Goal: Task Accomplishment & Management: Complete application form

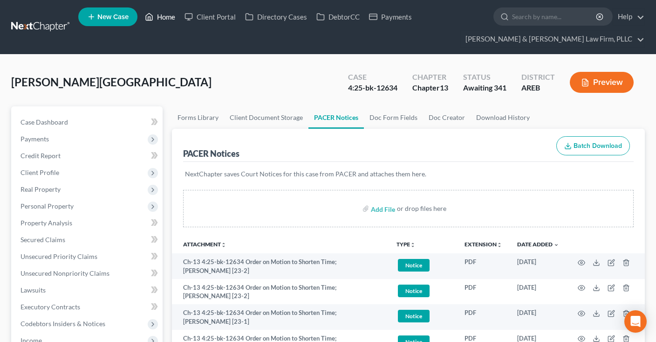
click at [159, 15] on link "Home" at bounding box center [160, 16] width 40 height 17
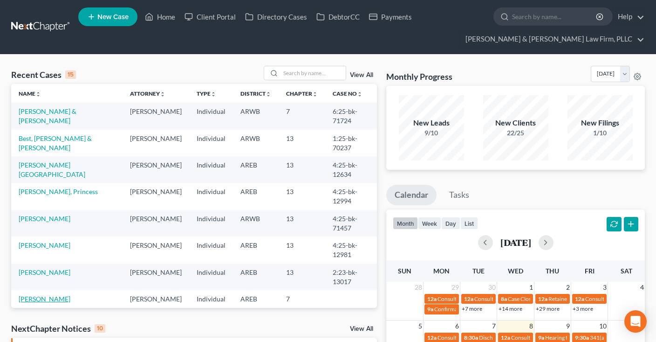
click at [56, 295] on link "[PERSON_NAME]" at bounding box center [45, 299] width 52 height 8
select select "2"
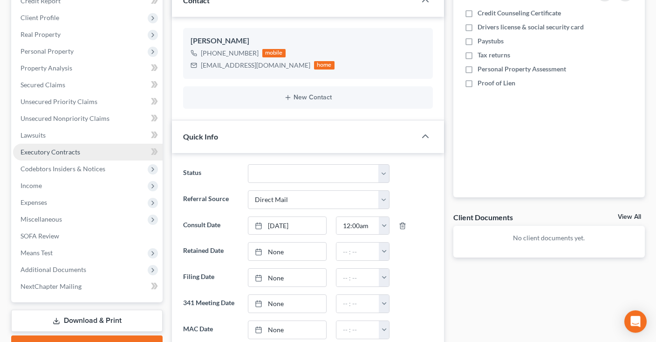
scroll to position [197, 0]
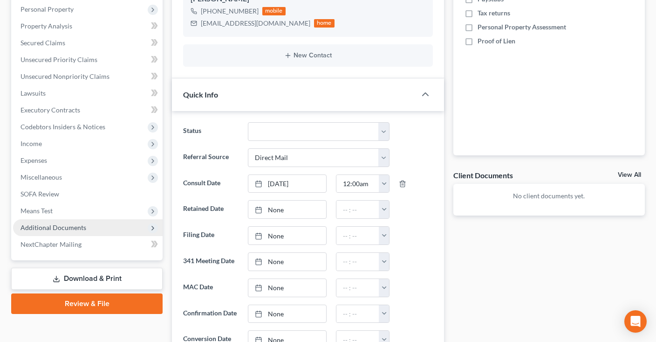
click at [82, 226] on span "Additional Documents" at bounding box center [54, 227] width 66 height 8
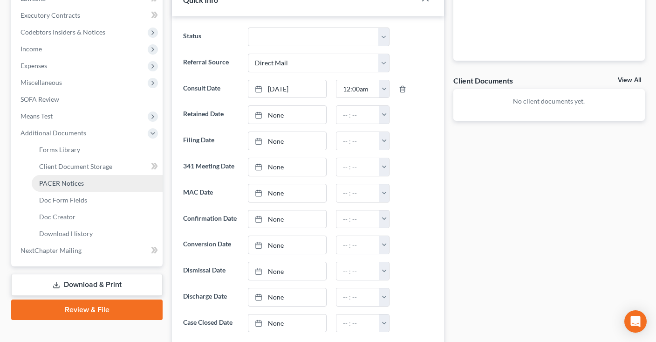
scroll to position [295, 0]
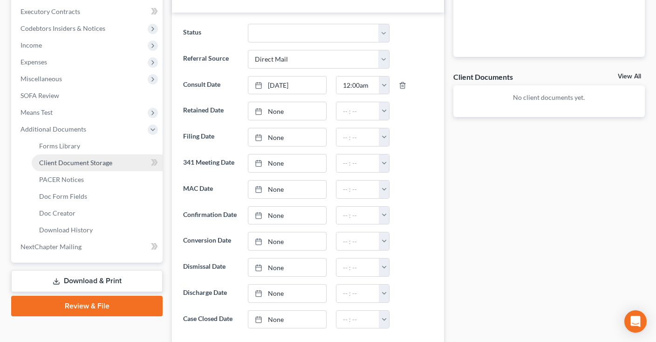
click at [113, 165] on link "Client Document Storage" at bounding box center [97, 162] width 131 height 17
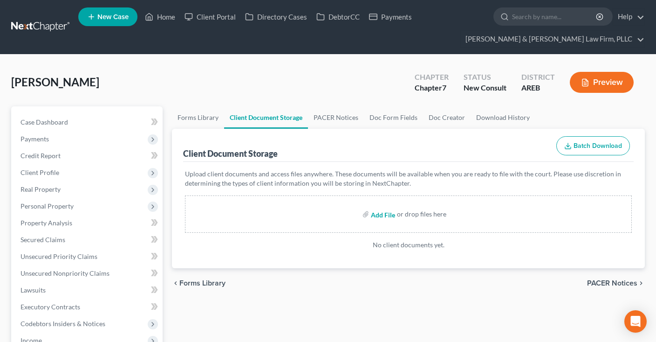
click at [379, 215] on input "file" at bounding box center [382, 214] width 22 height 17
type input "C:\fakepath\2nd LLC info.pdf"
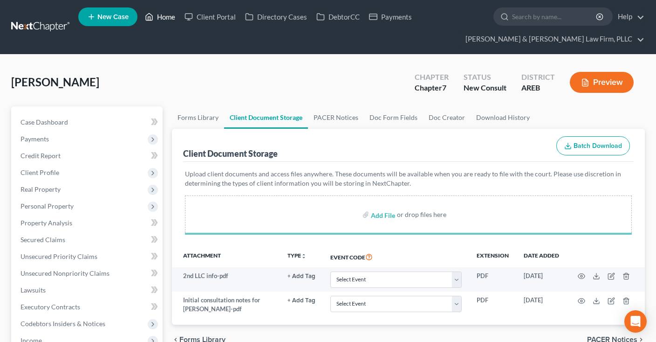
click at [164, 19] on link "Home" at bounding box center [160, 16] width 40 height 17
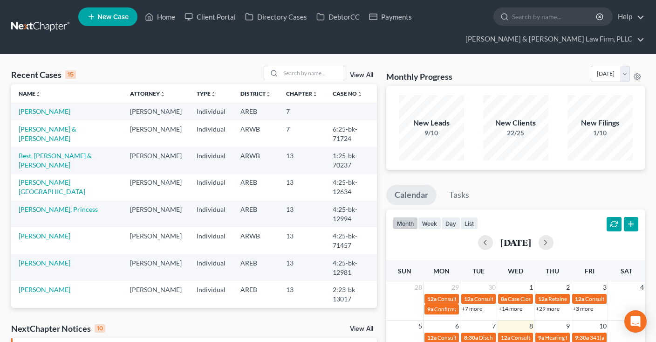
click at [363, 326] on link "View All" at bounding box center [361, 328] width 23 height 7
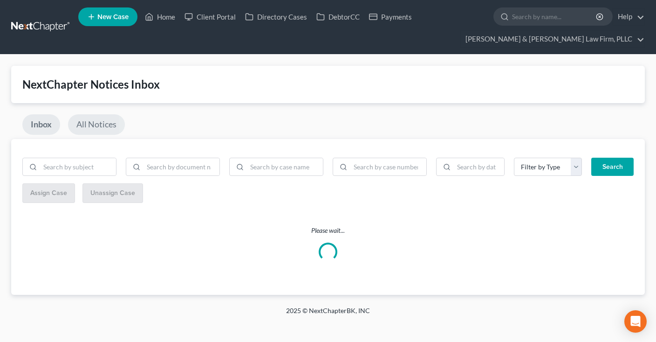
click at [106, 128] on link "All Notices" at bounding box center [96, 124] width 57 height 21
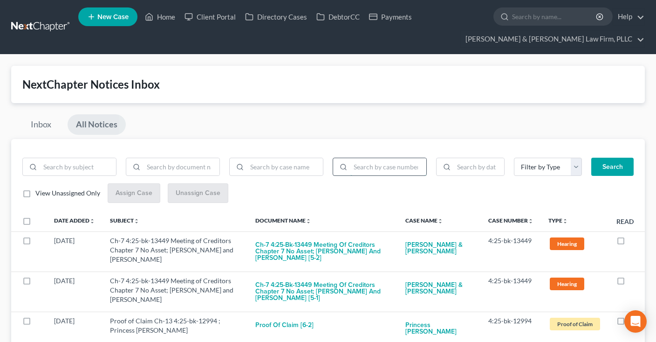
click at [391, 167] on input "search" at bounding box center [388, 167] width 76 height 18
paste input "4:23-bk-13514"
type input "4:23-bk-13514"
click at [610, 169] on button "Search" at bounding box center [612, 167] width 42 height 19
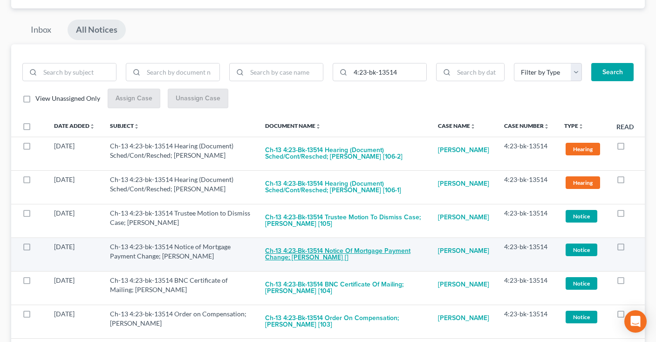
scroll to position [98, 0]
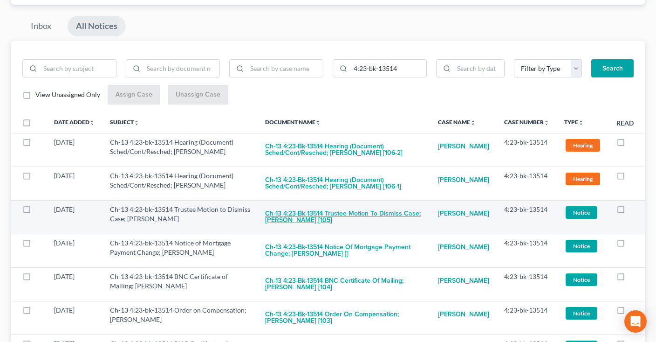
click at [365, 214] on button "Ch-13 4:23-bk-13514 Trustee Motion to Dismiss Case; [PERSON_NAME] [105]" at bounding box center [344, 217] width 158 height 25
checkbox input "true"
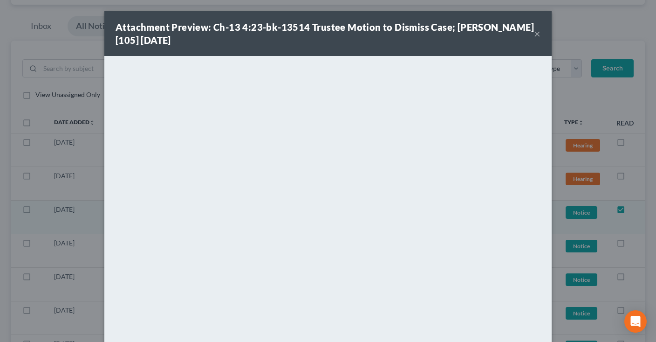
click at [540, 32] on button "×" at bounding box center [537, 33] width 7 height 11
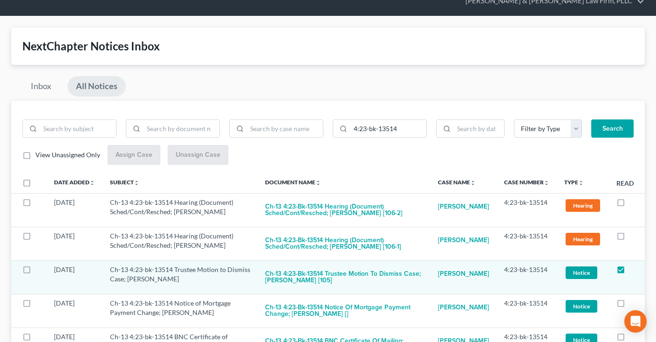
scroll to position [0, 0]
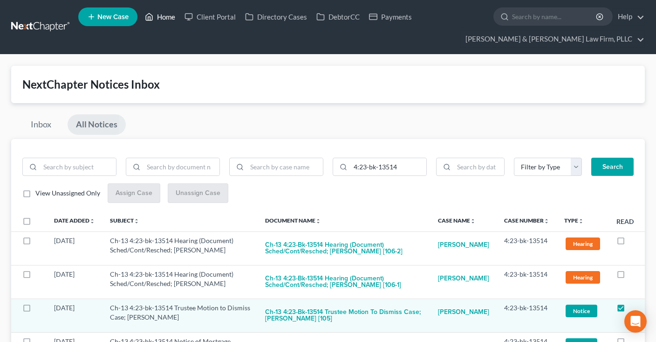
click at [159, 23] on link "Home" at bounding box center [160, 16] width 40 height 17
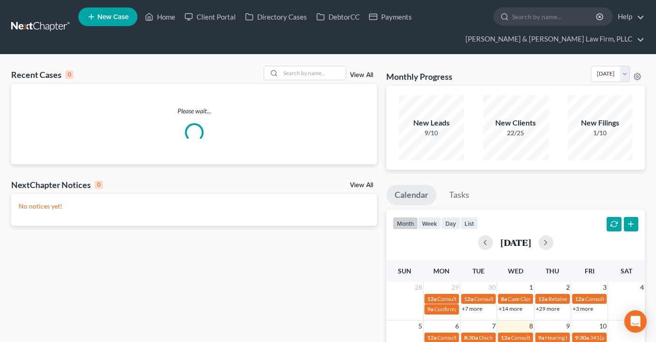
click at [295, 83] on div "Recent Cases 0 View All" at bounding box center [194, 75] width 366 height 18
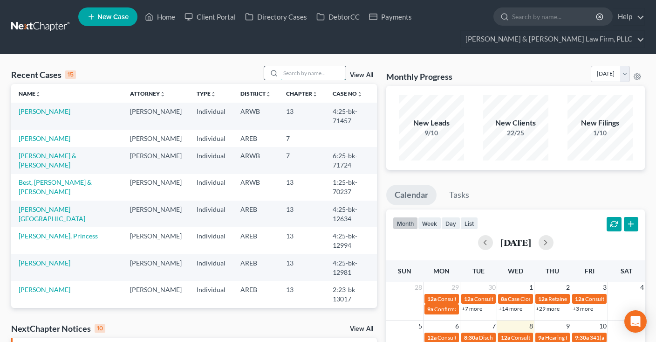
click at [295, 78] on input "search" at bounding box center [313, 73] width 65 height 14
click at [308, 66] on div at bounding box center [305, 73] width 83 height 14
click at [307, 71] on input "search" at bounding box center [313, 73] width 65 height 14
type input "[PERSON_NAME]"
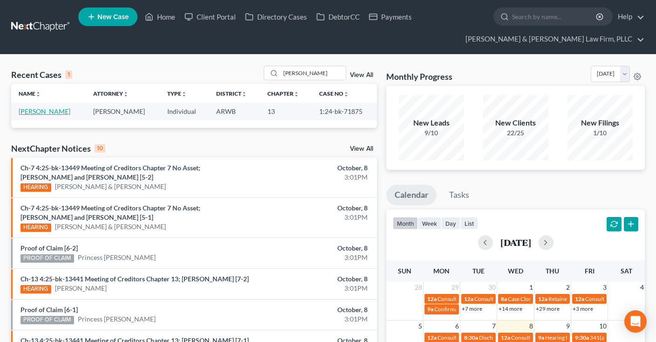
click at [56, 109] on link "[PERSON_NAME]" at bounding box center [45, 111] width 52 height 8
select select "2"
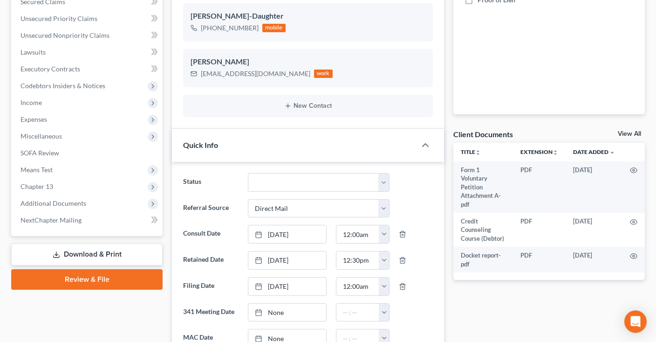
scroll to position [246, 0]
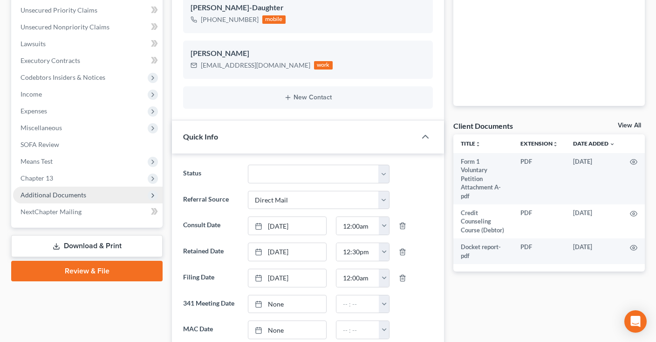
click at [97, 194] on span "Additional Documents" at bounding box center [88, 194] width 150 height 17
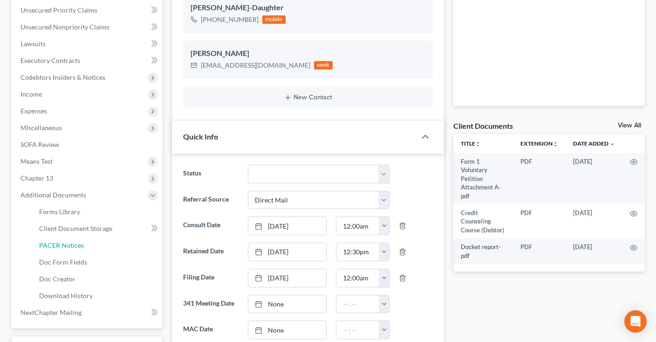
click at [100, 240] on link "PACER Notices" at bounding box center [97, 245] width 131 height 17
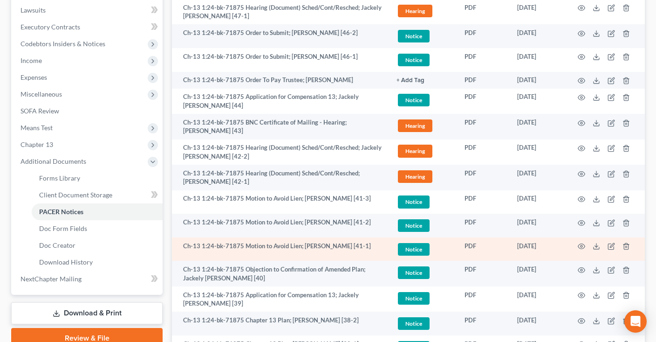
scroll to position [295, 0]
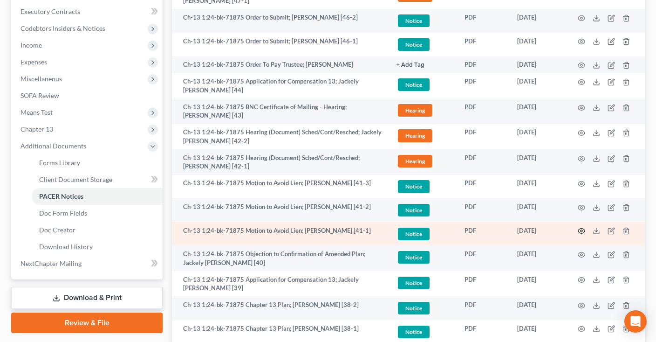
click at [581, 233] on icon "button" at bounding box center [581, 230] width 7 height 7
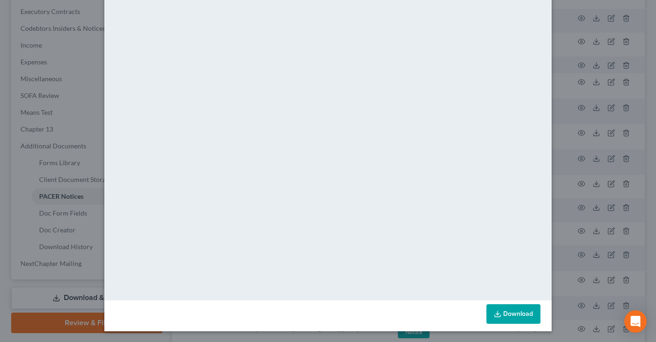
scroll to position [0, 0]
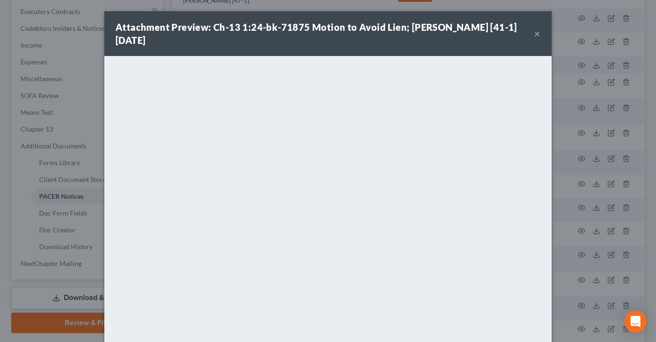
click at [537, 34] on button "×" at bounding box center [537, 33] width 7 height 11
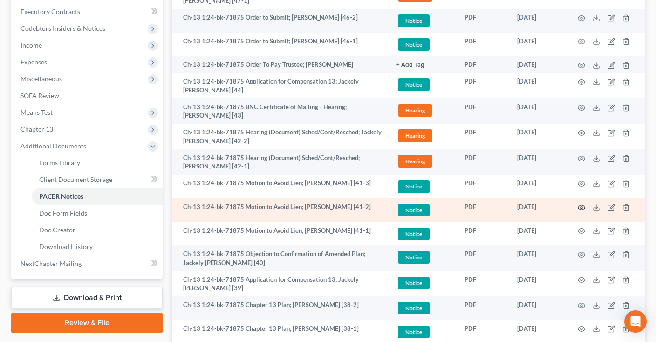
click at [580, 206] on icon "button" at bounding box center [581, 207] width 7 height 7
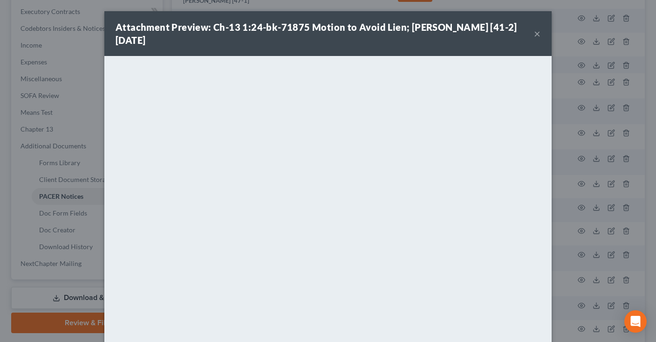
click at [538, 35] on button "×" at bounding box center [537, 33] width 7 height 11
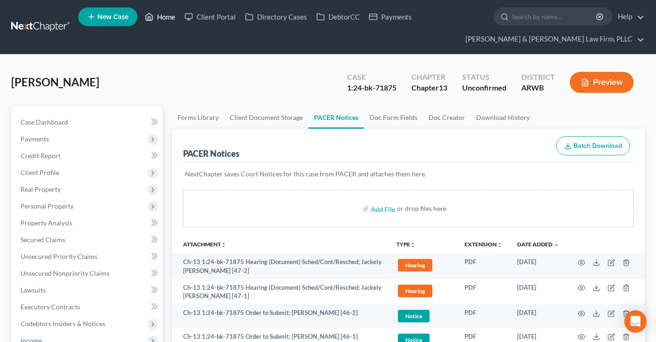
click at [165, 25] on link "Home" at bounding box center [160, 16] width 40 height 17
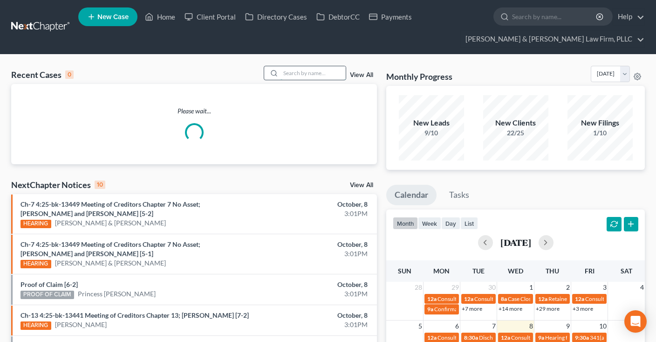
click at [318, 70] on input "search" at bounding box center [313, 73] width 65 height 14
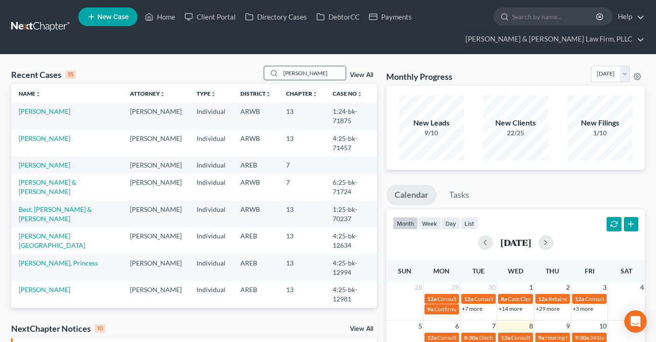
type input "[PERSON_NAME]"
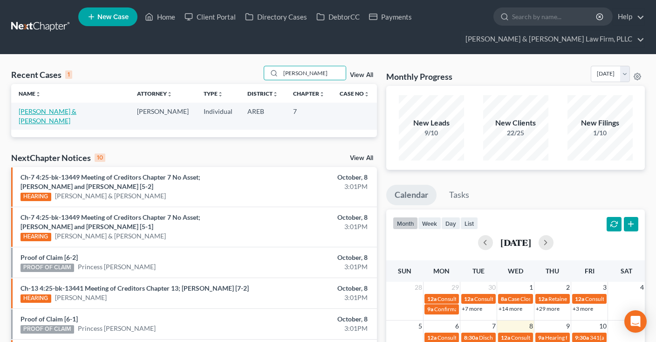
click at [40, 112] on link "[PERSON_NAME] & [PERSON_NAME]" at bounding box center [48, 115] width 58 height 17
select select "2"
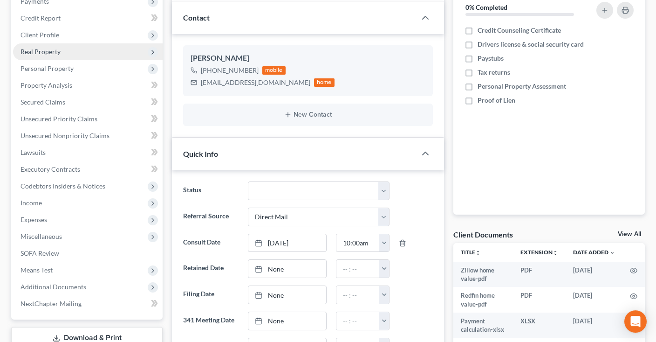
scroll to position [197, 0]
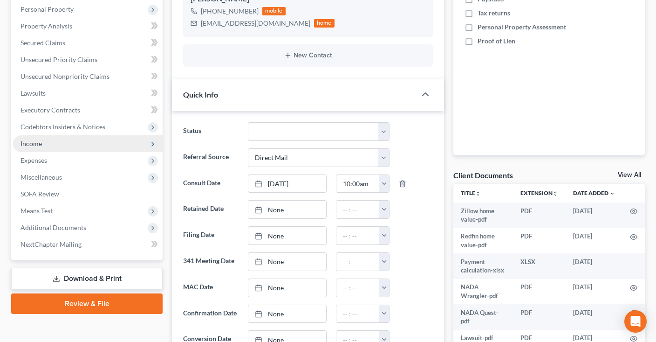
click at [79, 143] on span "Income" at bounding box center [88, 143] width 150 height 17
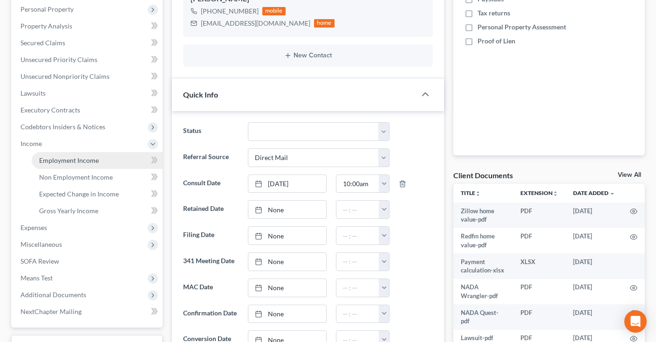
click at [92, 161] on span "Employment Income" at bounding box center [69, 160] width 60 height 8
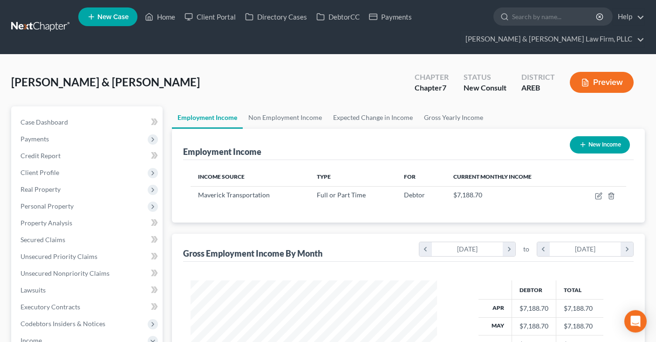
scroll to position [166, 265]
drag, startPoint x: 598, startPoint y: 195, endPoint x: 588, endPoint y: 196, distance: 10.3
click at [598, 194] on icon "button" at bounding box center [598, 195] width 7 height 7
select select "0"
select select "3"
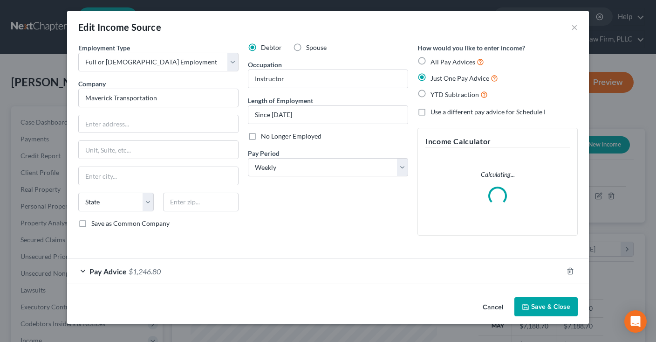
click at [482, 303] on button "Cancel" at bounding box center [492, 307] width 35 height 19
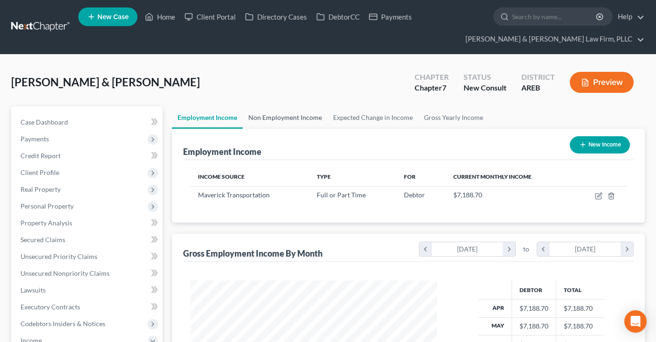
drag, startPoint x: 292, startPoint y: 118, endPoint x: 301, endPoint y: 128, distance: 13.5
click at [292, 117] on link "Non Employment Income" at bounding box center [285, 117] width 85 height 22
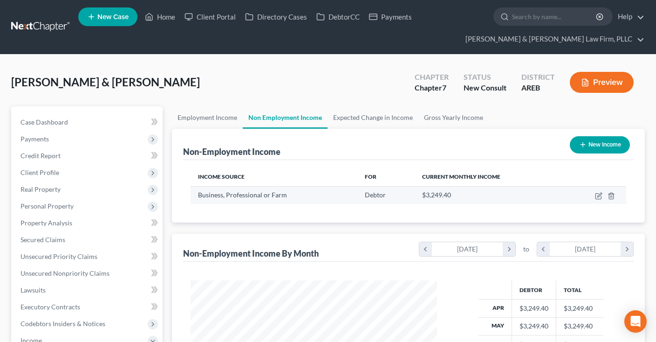
scroll to position [166, 265]
click at [600, 192] on icon "button" at bounding box center [599, 194] width 4 height 4
select select "10"
select select "0"
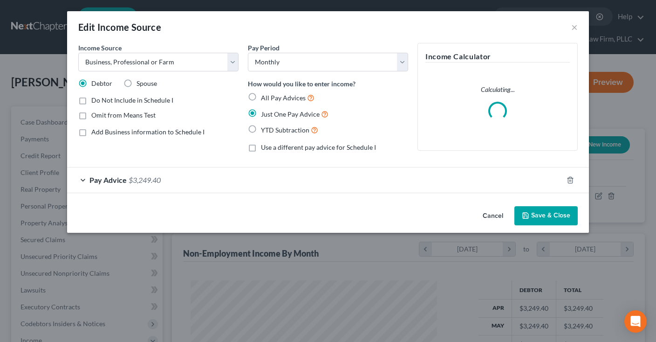
drag, startPoint x: 480, startPoint y: 215, endPoint x: 483, endPoint y: 203, distance: 11.9
click at [483, 214] on button "Cancel" at bounding box center [492, 216] width 35 height 19
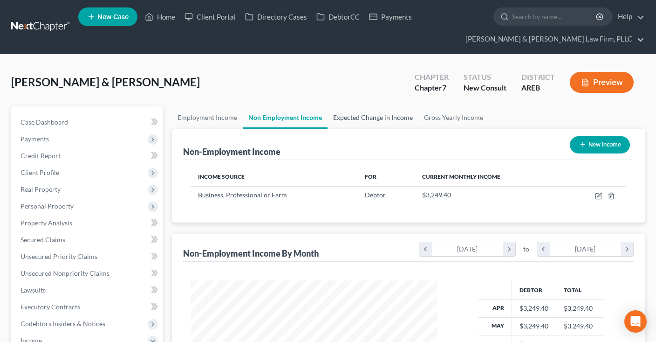
click at [399, 115] on link "Expected Change in Income" at bounding box center [373, 117] width 91 height 22
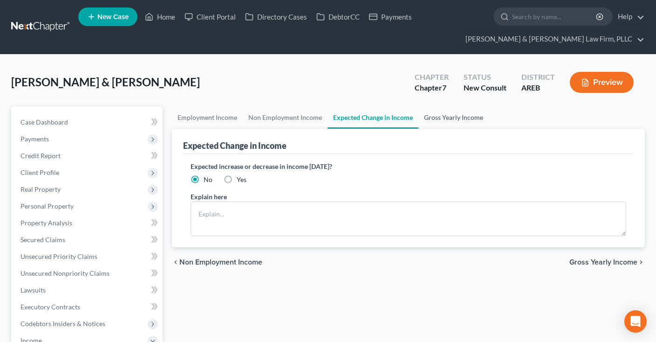
click at [450, 117] on link "Gross Yearly Income" at bounding box center [453, 117] width 70 height 22
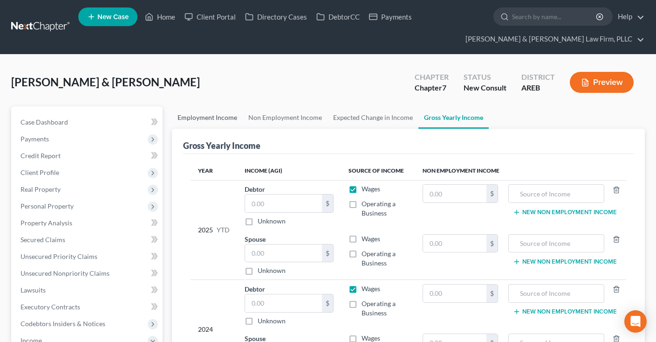
click at [220, 112] on link "Employment Income" at bounding box center [207, 117] width 71 height 22
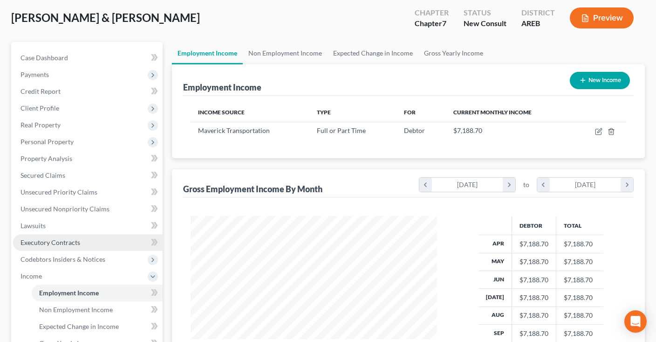
scroll to position [197, 0]
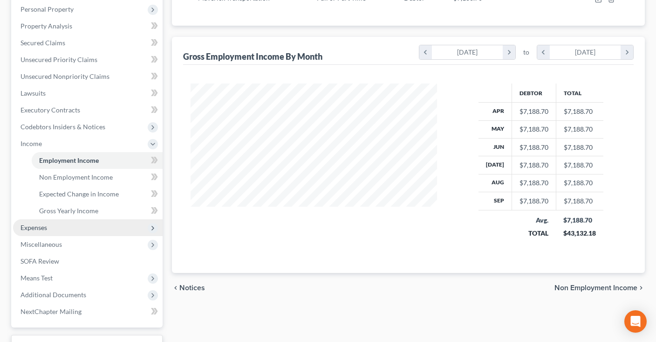
click at [67, 230] on span "Expenses" at bounding box center [88, 227] width 150 height 17
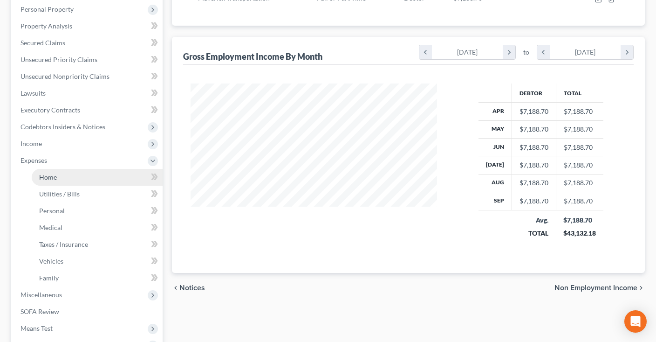
click at [77, 173] on link "Home" at bounding box center [97, 177] width 131 height 17
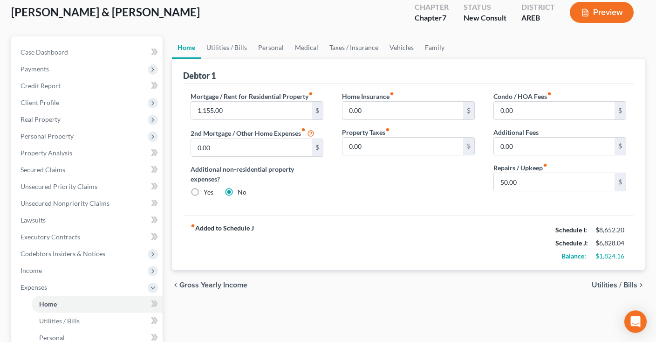
scroll to position [49, 0]
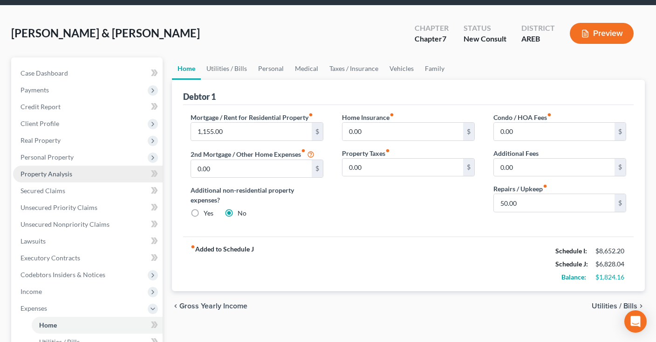
click at [79, 173] on link "Property Analysis" at bounding box center [88, 173] width 150 height 17
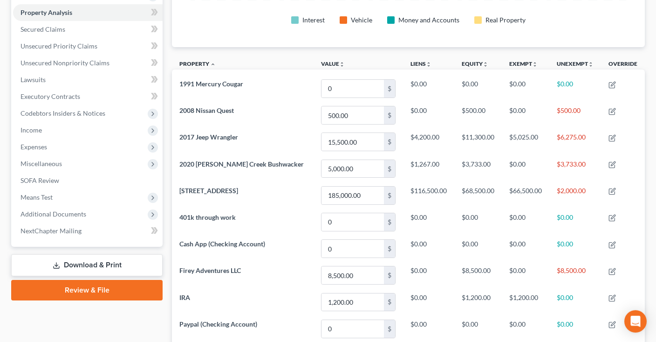
scroll to position [192, 0]
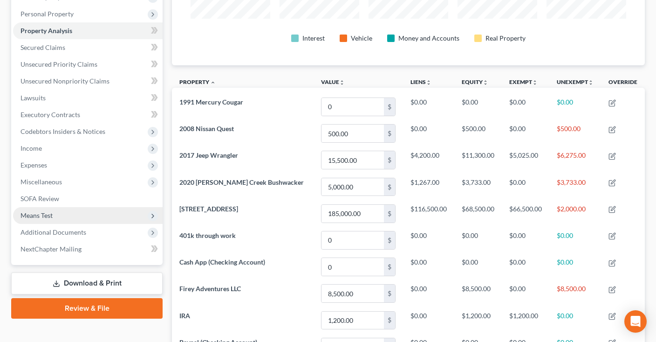
click at [67, 211] on span "Means Test" at bounding box center [88, 215] width 150 height 17
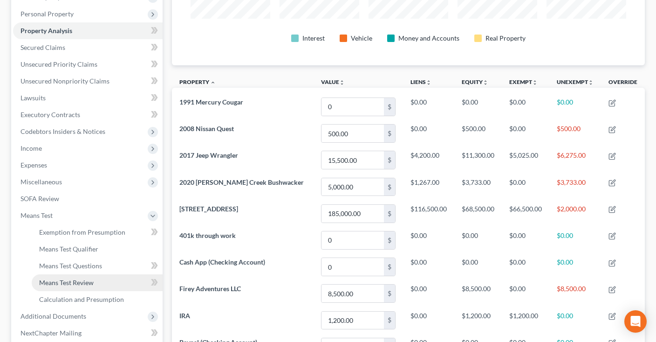
click at [95, 279] on link "Means Test Review" at bounding box center [97, 282] width 131 height 17
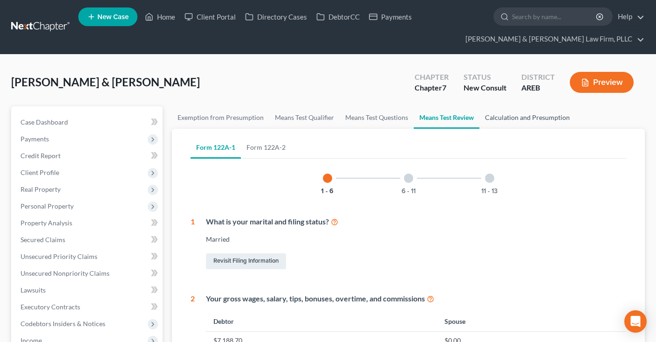
click at [508, 124] on link "Calculation and Presumption" at bounding box center [528, 117] width 96 height 22
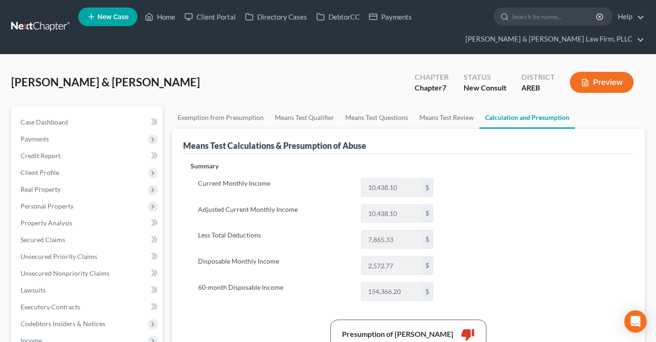
click at [590, 83] on button "Preview" at bounding box center [602, 82] width 64 height 21
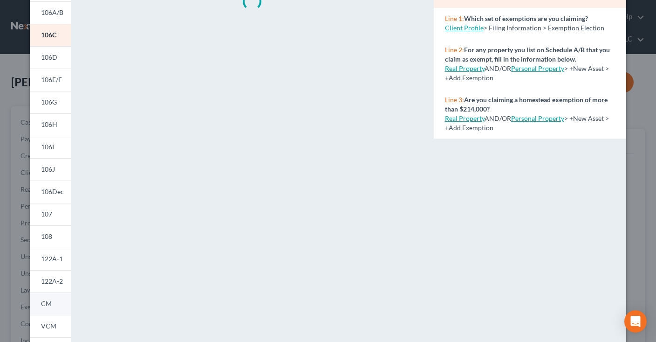
scroll to position [175, 0]
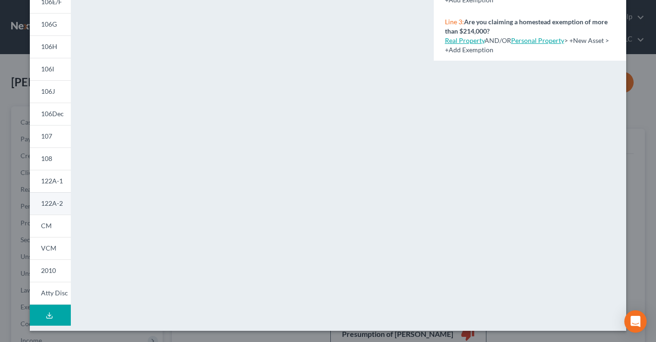
click at [55, 203] on span "122A-2" at bounding box center [52, 203] width 22 height 8
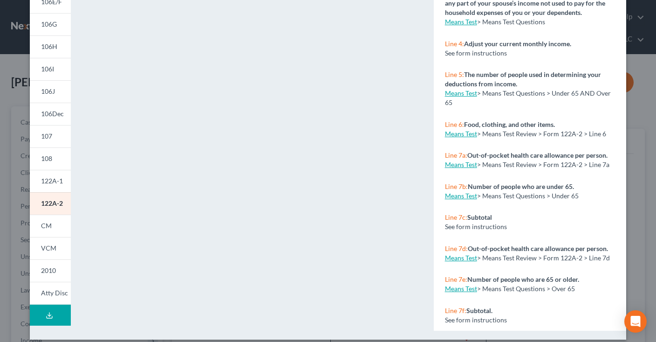
scroll to position [0, 0]
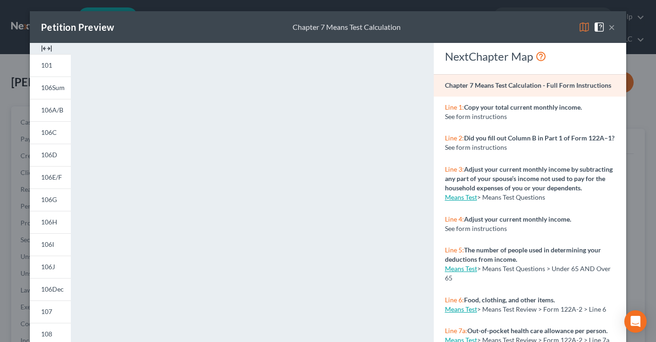
click at [610, 30] on button "×" at bounding box center [612, 26] width 7 height 11
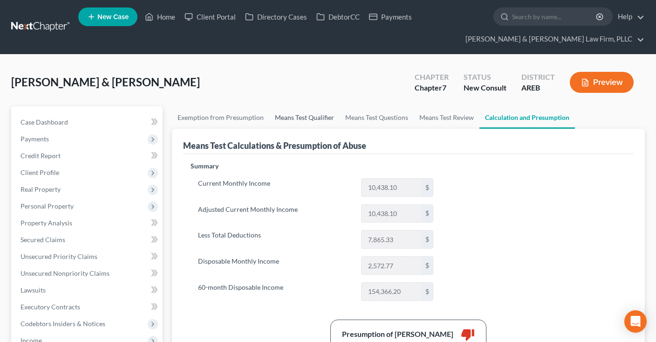
click at [296, 118] on link "Means Test Qualifier" at bounding box center [304, 117] width 70 height 22
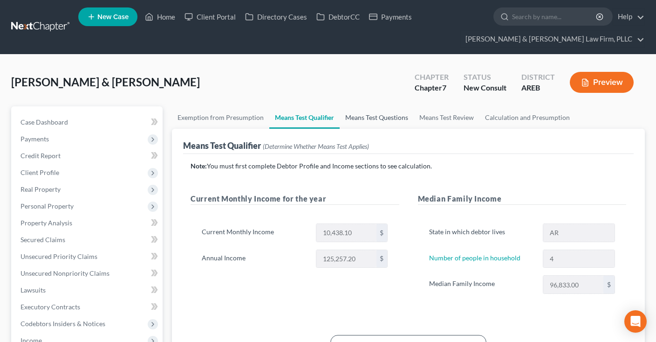
click at [371, 121] on link "Means Test Questions" at bounding box center [377, 117] width 74 height 22
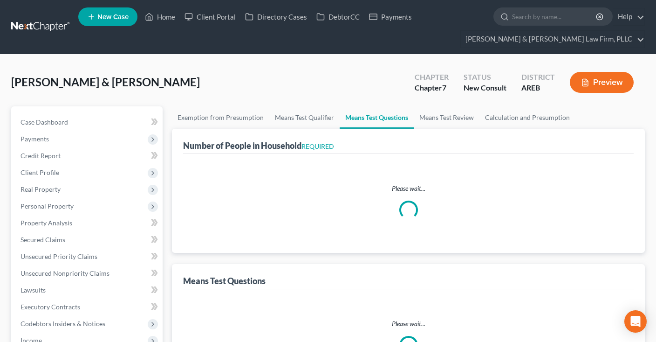
select select "0"
select select "60"
select select "1"
select select "60"
select select "1"
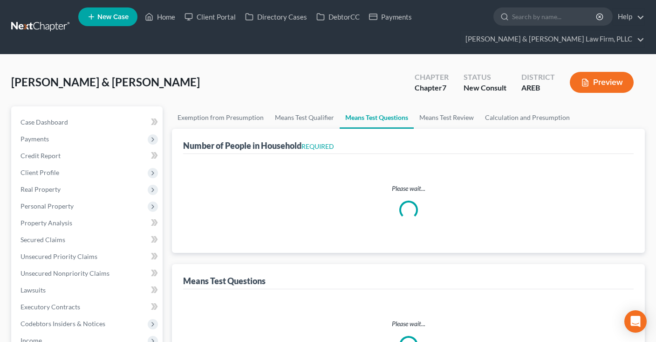
select select "60"
select select "4"
select select "0"
select select "2"
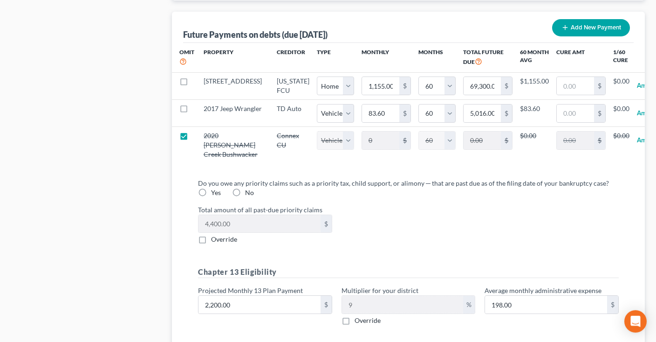
scroll to position [1067, 0]
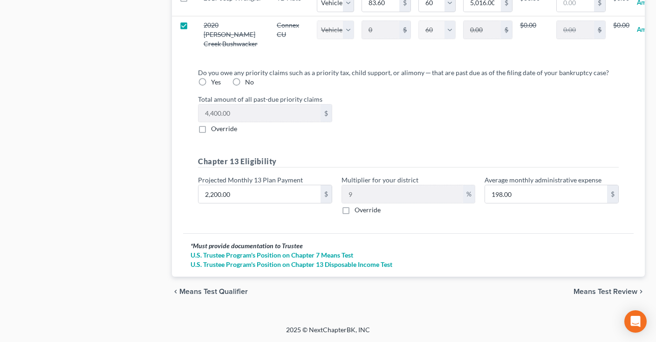
click at [269, 203] on div "Projected Monthly 13 Plan Payment 2,200.00 $" at bounding box center [265, 195] width 144 height 40
click at [268, 198] on input "2,200.00" at bounding box center [260, 194] width 122 height 18
type input "1"
type input "0.09"
type input "18"
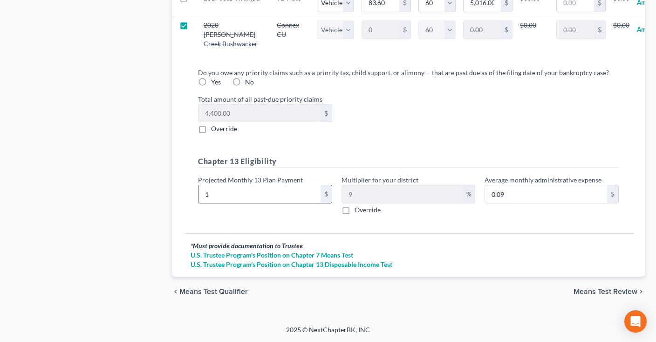
type input "1.62"
type input "180"
type input "16.20"
type input "1800"
type input "162.00"
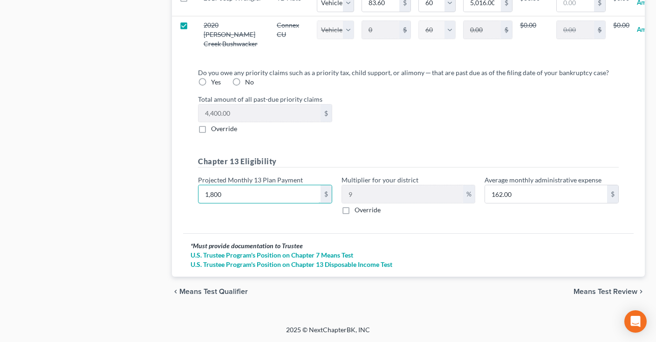
type input "1,800"
click at [394, 131] on div "Total amount of all past-due priority claims 4,400.00 $ Override" at bounding box center [408, 114] width 430 height 40
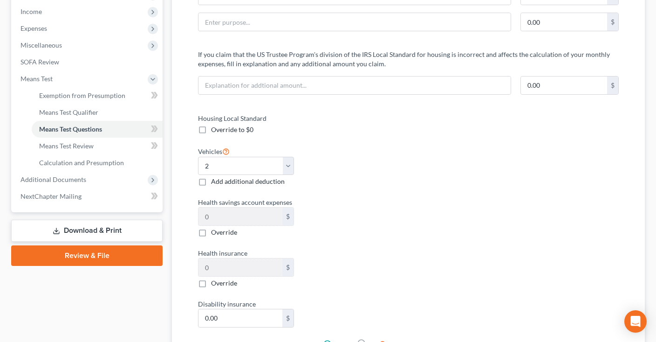
scroll to position [82, 0]
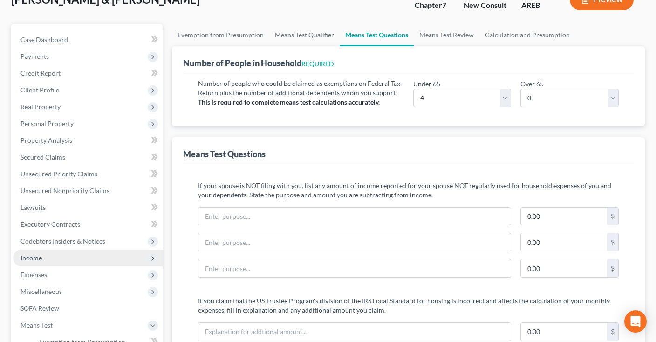
click at [41, 261] on span "Income" at bounding box center [88, 257] width 150 height 17
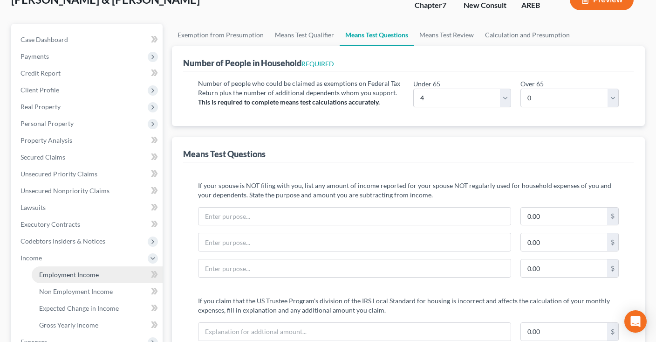
click at [71, 271] on span "Employment Income" at bounding box center [69, 274] width 60 height 8
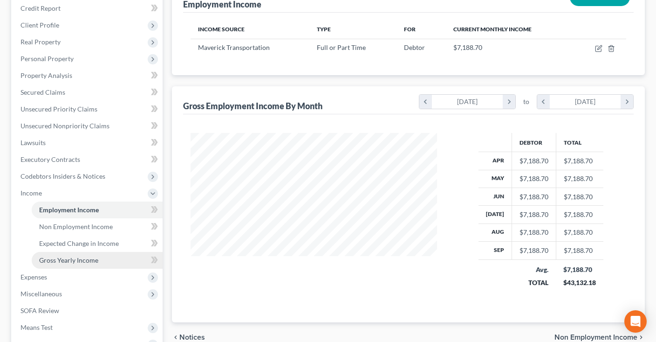
click at [66, 275] on span "Expenses" at bounding box center [88, 276] width 150 height 17
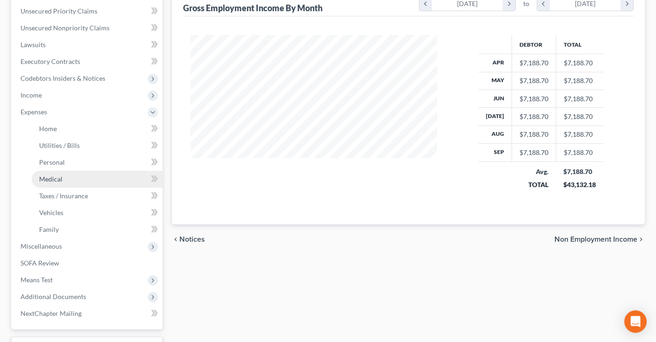
scroll to position [246, 0]
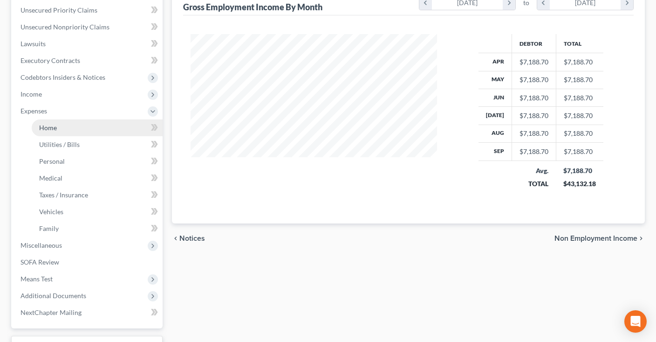
click at [91, 127] on link "Home" at bounding box center [97, 127] width 131 height 17
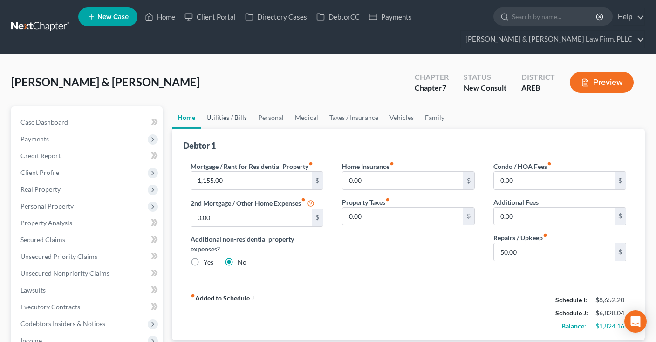
click at [219, 119] on link "Utilities / Bills" at bounding box center [227, 117] width 52 height 22
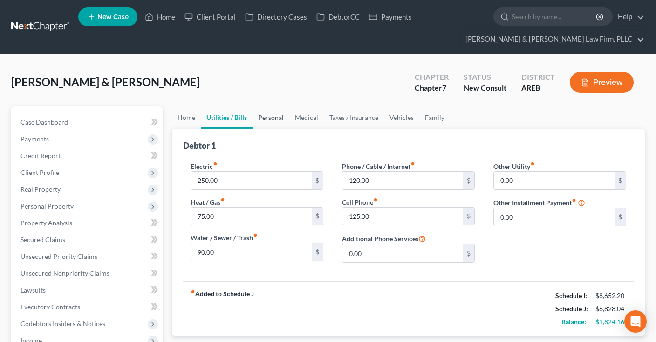
click at [274, 122] on link "Personal" at bounding box center [271, 117] width 37 height 22
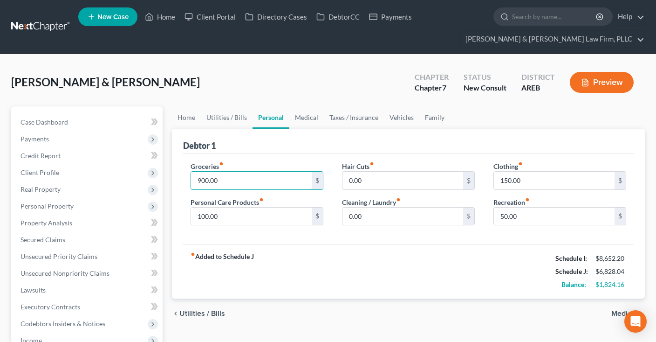
drag, startPoint x: 248, startPoint y: 185, endPoint x: 240, endPoint y: 190, distance: 8.8
click at [247, 185] on input "900.00" at bounding box center [251, 180] width 121 height 18
type input "1,250"
click at [538, 182] on input "150.00" at bounding box center [554, 180] width 121 height 18
type input "275"
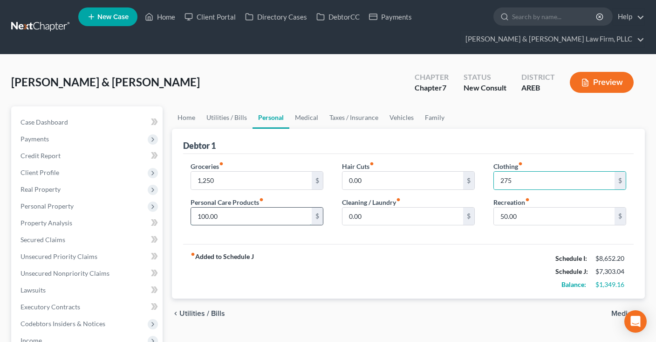
click at [253, 216] on input "100.00" at bounding box center [251, 216] width 121 height 18
type input "120"
drag, startPoint x: 520, startPoint y: 211, endPoint x: 526, endPoint y: 212, distance: 5.8
click at [523, 211] on input "50.00" at bounding box center [554, 216] width 121 height 18
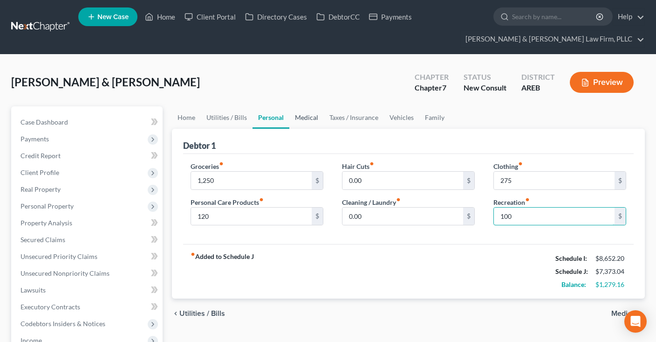
type input "100"
click at [307, 113] on link "Medical" at bounding box center [306, 117] width 34 height 22
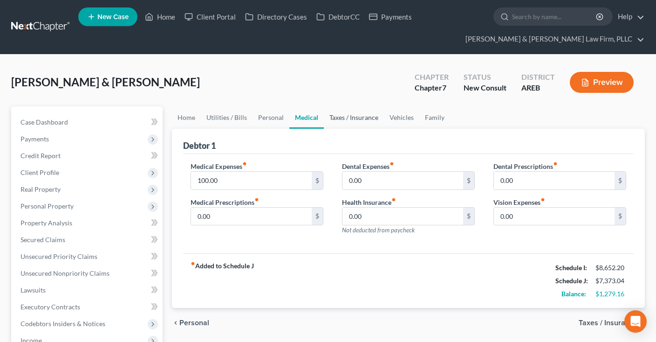
click at [340, 121] on link "Taxes / Insurance" at bounding box center [354, 117] width 60 height 22
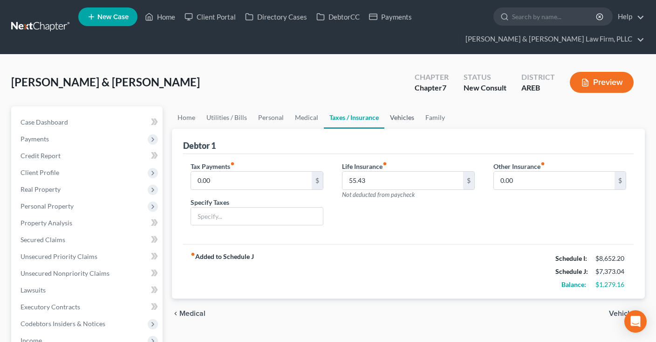
click at [394, 120] on link "Vehicles" at bounding box center [401, 117] width 35 height 22
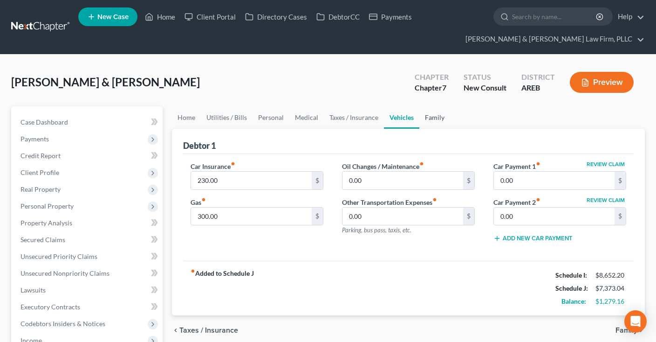
click at [435, 122] on link "Family" at bounding box center [434, 117] width 31 height 22
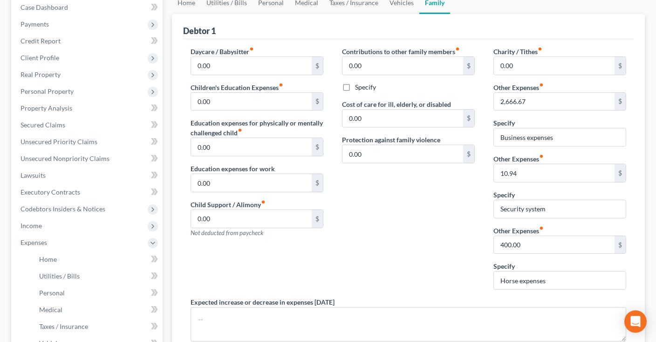
scroll to position [147, 0]
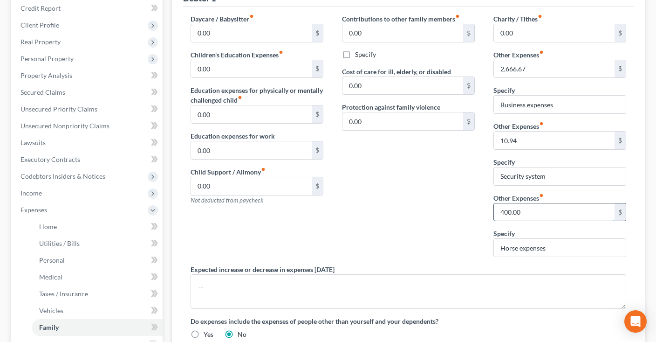
click at [535, 210] on input "400.00" at bounding box center [554, 212] width 121 height 18
click at [555, 245] on input "Horse expenses" at bounding box center [560, 248] width 132 height 18
type input "Horse expense"
drag, startPoint x: 553, startPoint y: 244, endPoint x: 425, endPoint y: 248, distance: 127.7
click at [494, 249] on input "Horse expense" at bounding box center [560, 248] width 132 height 18
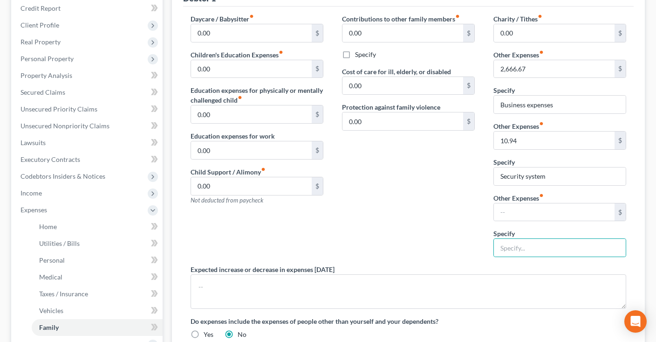
click at [447, 240] on div "Contributions to other family members fiber_manual_record 0.00 $ Specify Cost o…" at bounding box center [408, 139] width 151 height 250
click at [511, 209] on input "text" at bounding box center [554, 212] width 121 height 18
drag, startPoint x: 436, startPoint y: 183, endPoint x: 433, endPoint y: 178, distance: 5.0
click at [429, 185] on div "Contributions to other family members fiber_manual_record 0.00 $ Specify Cost o…" at bounding box center [408, 139] width 151 height 250
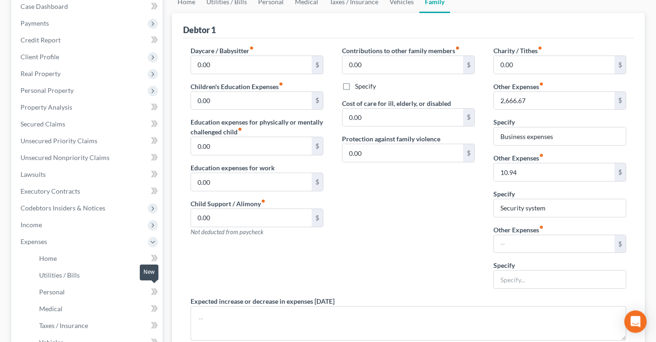
scroll to position [197, 0]
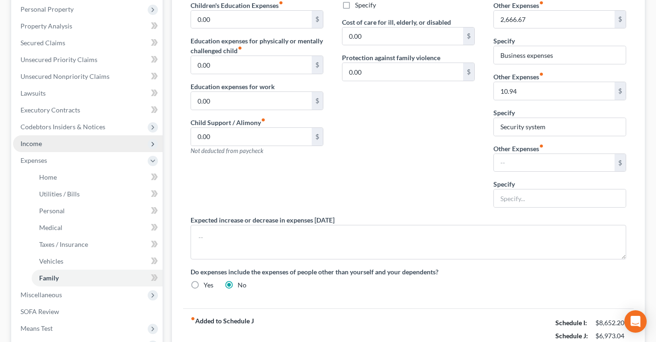
click at [76, 143] on span "Income" at bounding box center [88, 143] width 150 height 17
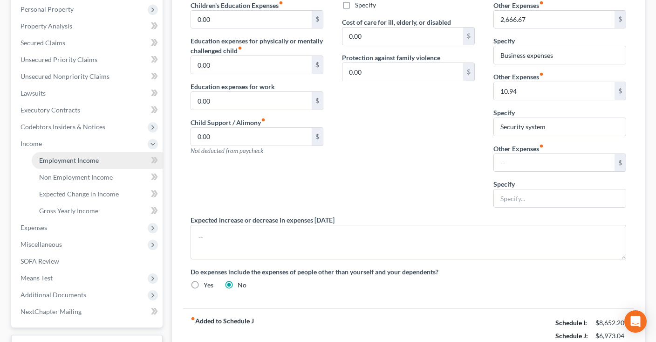
click at [92, 167] on link "Employment Income" at bounding box center [97, 160] width 131 height 17
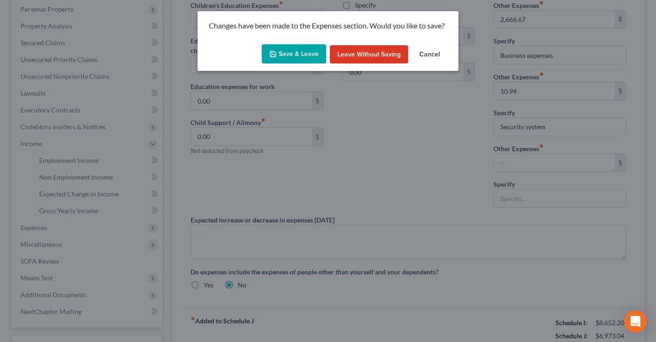
click at [292, 58] on button "Save & Leave" at bounding box center [294, 54] width 64 height 20
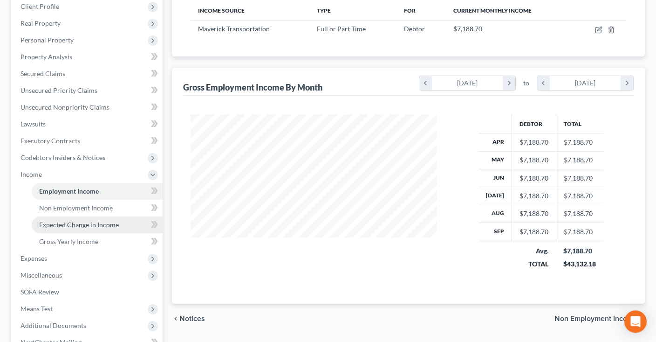
scroll to position [197, 0]
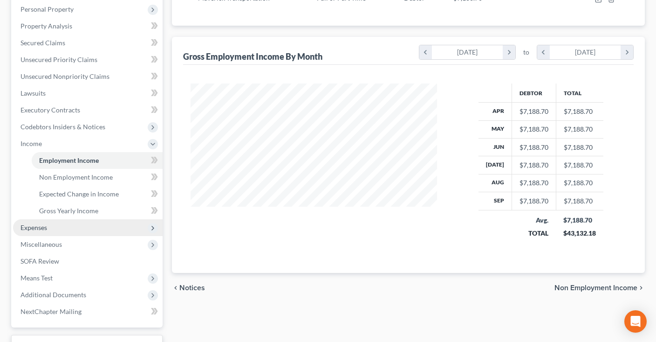
click at [80, 223] on span "Expenses" at bounding box center [88, 227] width 150 height 17
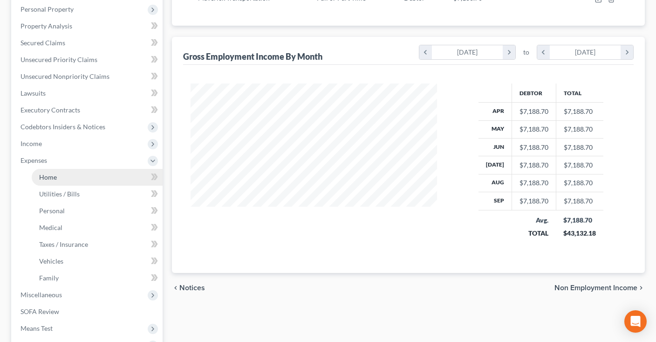
click at [80, 176] on link "Home" at bounding box center [97, 177] width 131 height 17
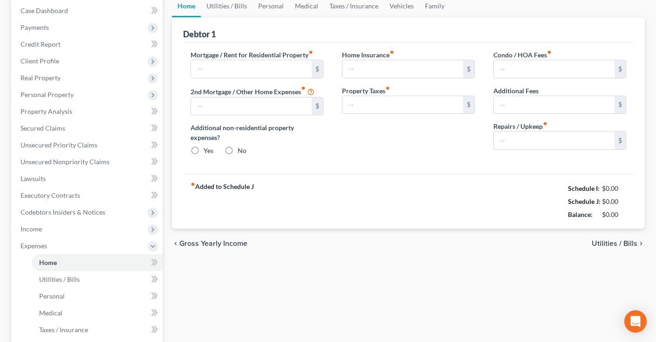
type input "1,155.00"
type input "0.00"
radio input "true"
type input "0.00"
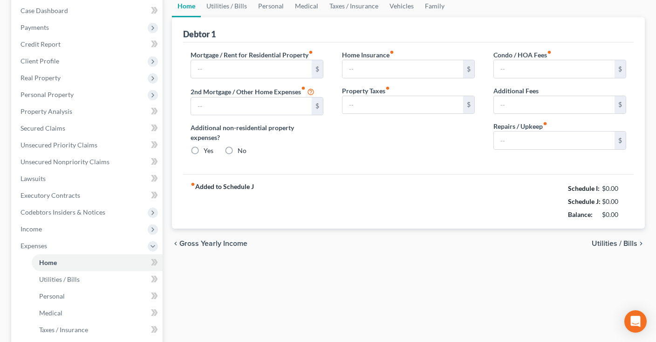
type input "0.00"
type input "50.00"
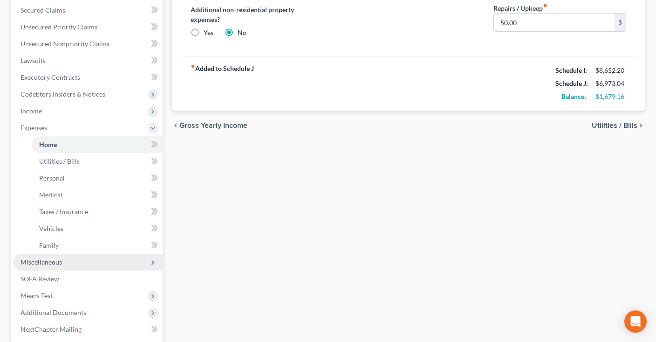
scroll to position [295, 0]
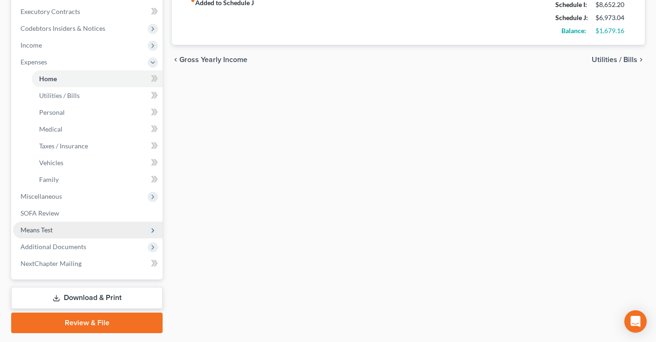
click at [74, 233] on span "Means Test" at bounding box center [88, 229] width 150 height 17
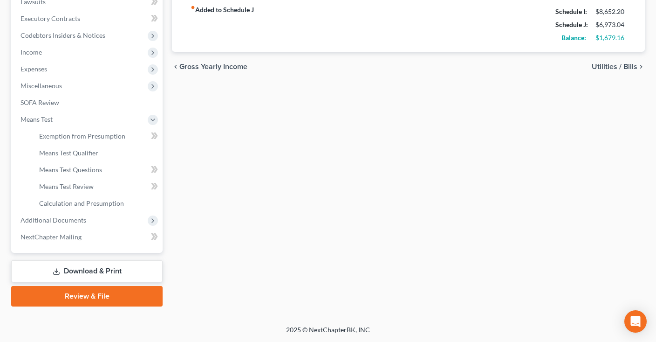
scroll to position [287, 0]
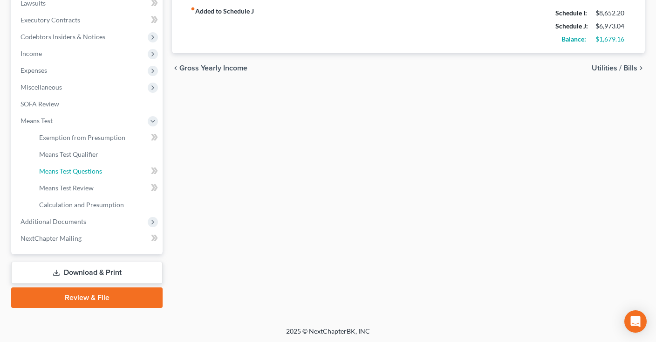
click at [91, 172] on span "Means Test Questions" at bounding box center [70, 171] width 63 height 8
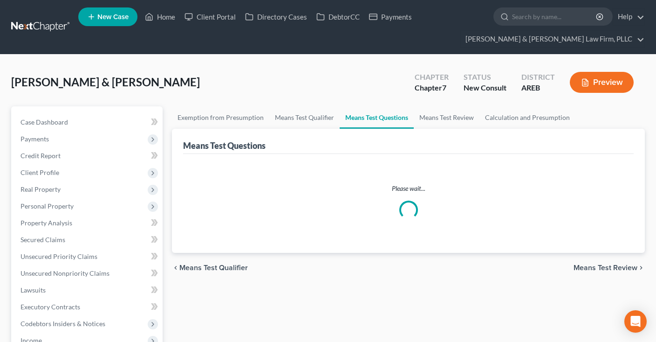
select select "4"
select select "0"
select select "60"
select select "1"
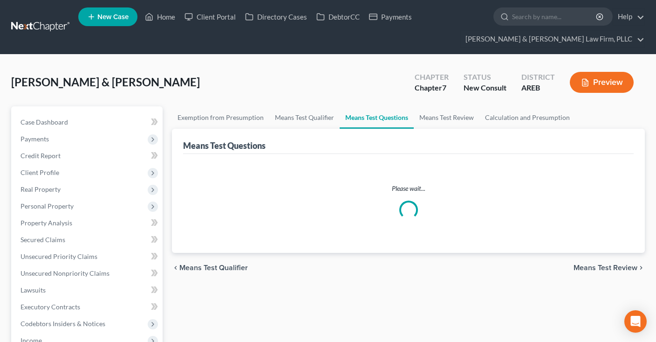
select select "60"
select select "1"
select select "60"
select select "2"
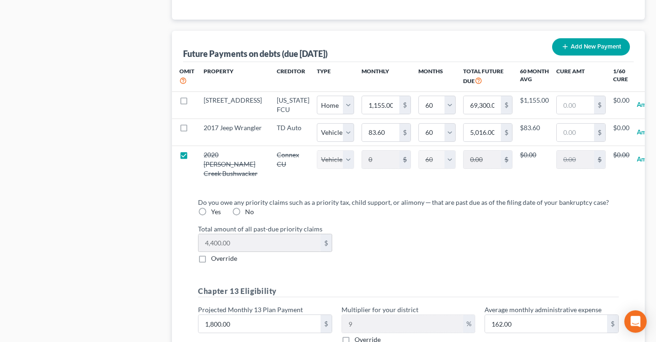
scroll to position [984, 0]
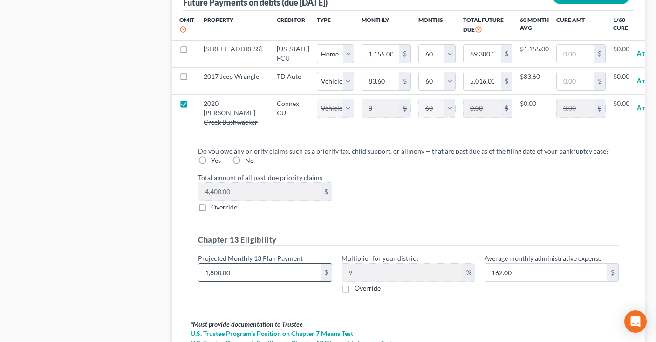
click at [245, 275] on input "1,800.00" at bounding box center [260, 272] width 122 height 18
type input "1"
type input "0.09"
type input "16"
type input "1.44"
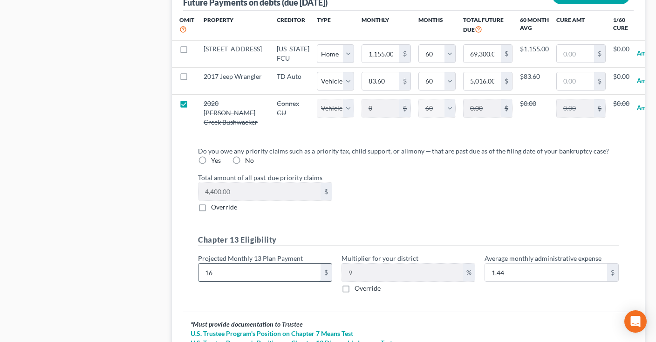
type input "167"
type input "15.03"
type input "1675"
type input "150.75"
type input "1,675"
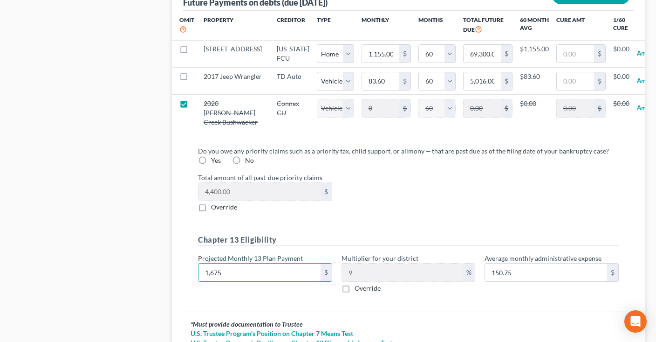
click at [373, 213] on div "Do you owe any priority claims such as a priority tax, child support, or alimon…" at bounding box center [409, 223] width 436 height 155
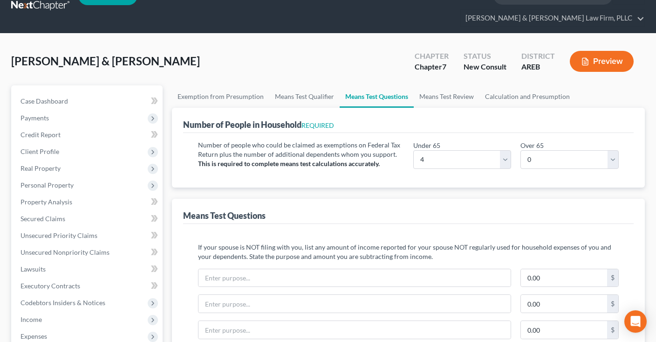
scroll to position [0, 0]
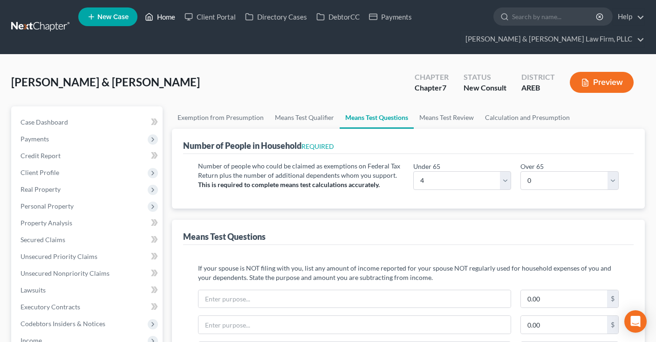
click at [168, 21] on link "Home" at bounding box center [160, 16] width 40 height 17
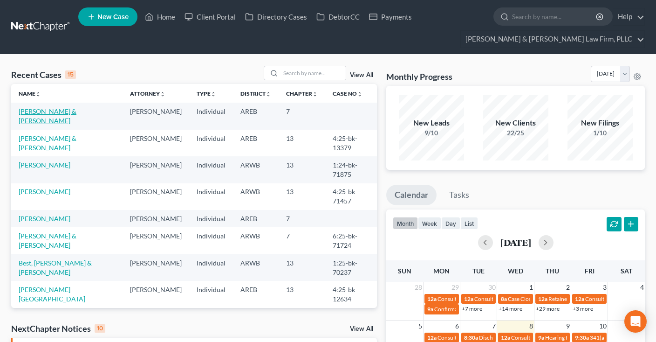
click at [60, 110] on link "[PERSON_NAME] & [PERSON_NAME]" at bounding box center [48, 115] width 58 height 17
select select "2"
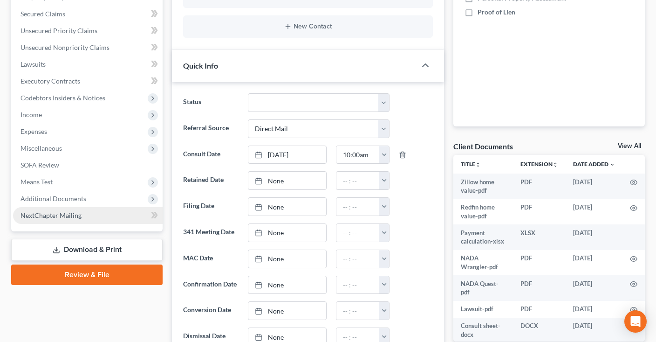
scroll to position [246, 0]
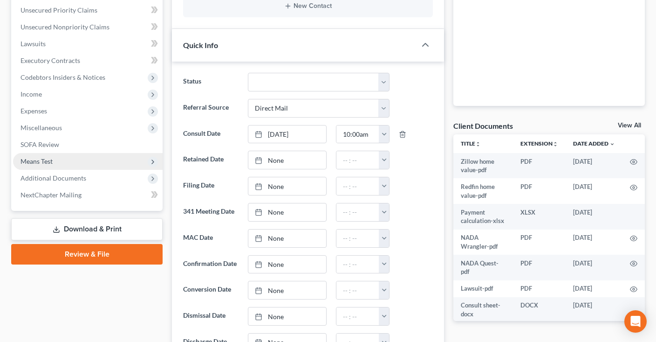
click at [82, 164] on span "Means Test" at bounding box center [88, 161] width 150 height 17
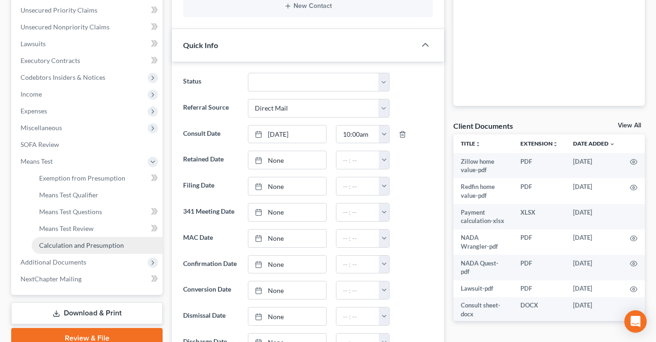
click at [112, 244] on span "Calculation and Presumption" at bounding box center [81, 245] width 85 height 8
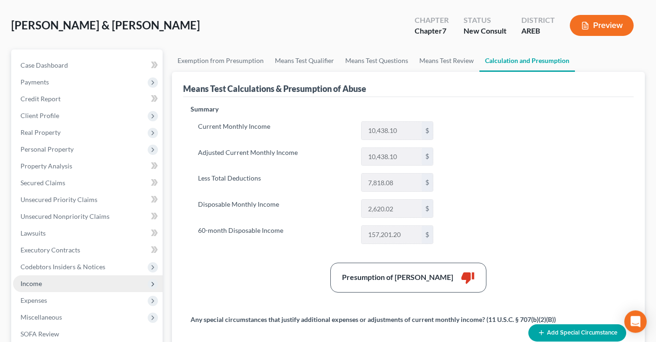
scroll to position [98, 0]
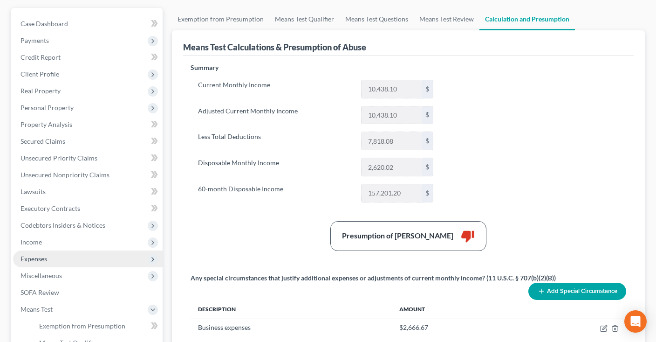
click at [87, 254] on span "Expenses" at bounding box center [88, 258] width 150 height 17
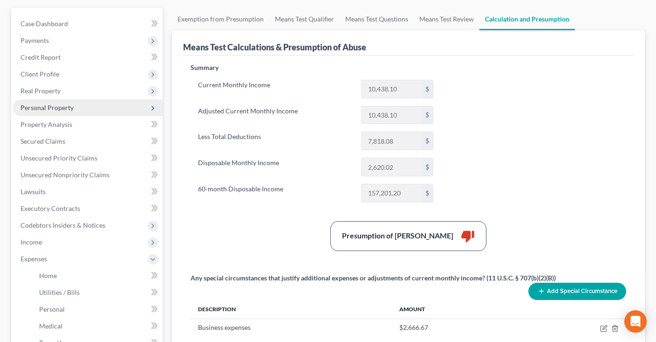
click at [103, 107] on span "Personal Property" at bounding box center [88, 107] width 150 height 17
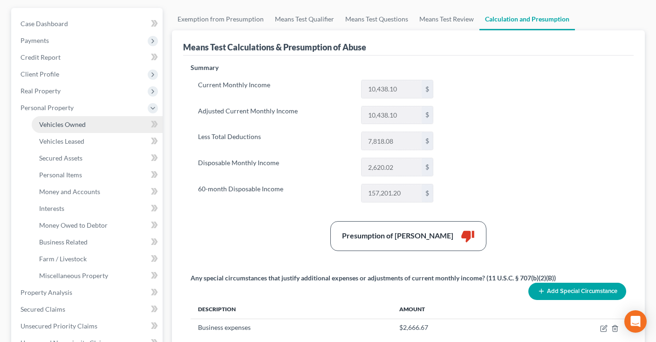
click at [108, 118] on link "Vehicles Owned" at bounding box center [97, 124] width 131 height 17
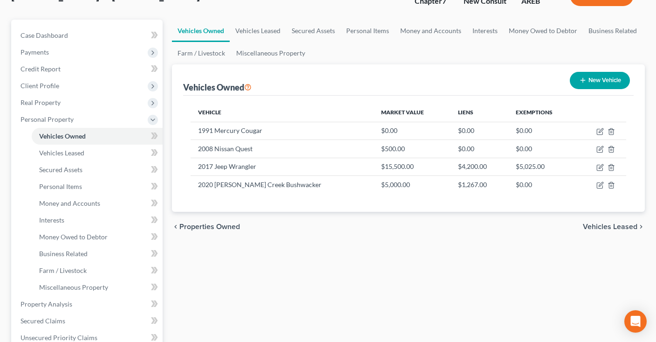
scroll to position [197, 0]
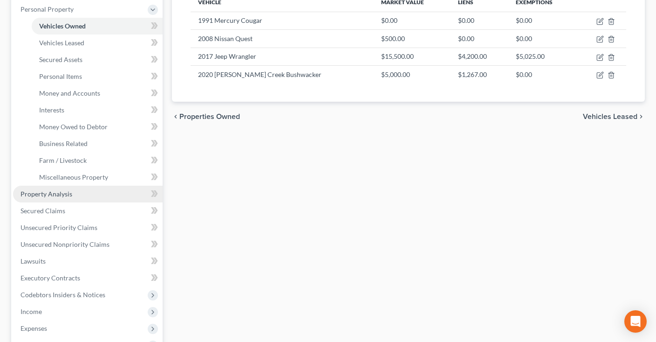
click at [88, 199] on link "Property Analysis" at bounding box center [88, 193] width 150 height 17
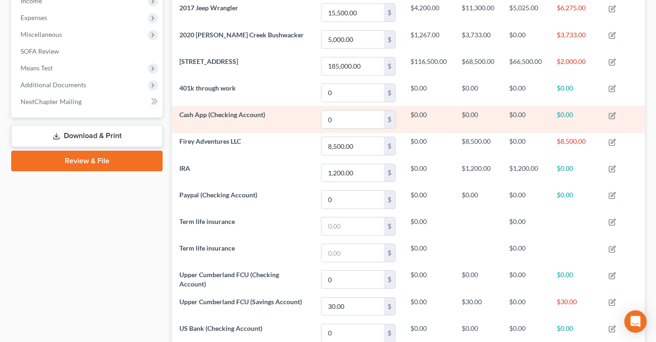
scroll to position [291, 0]
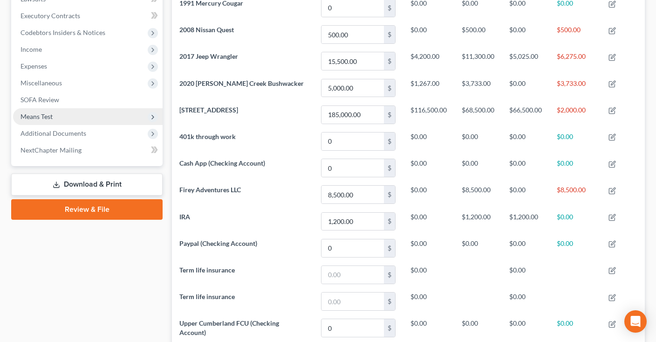
click at [69, 117] on span "Means Test" at bounding box center [88, 116] width 150 height 17
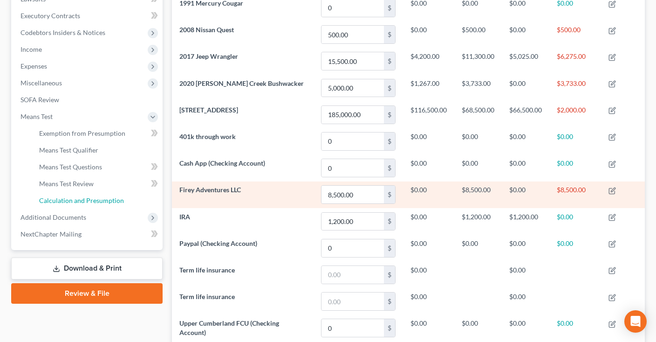
click at [96, 202] on span "Calculation and Presumption" at bounding box center [81, 200] width 85 height 8
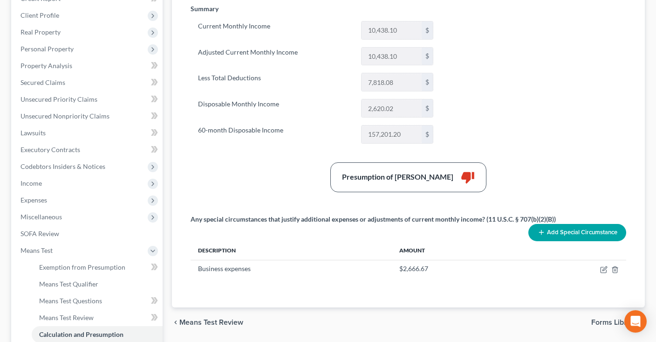
scroll to position [139, 0]
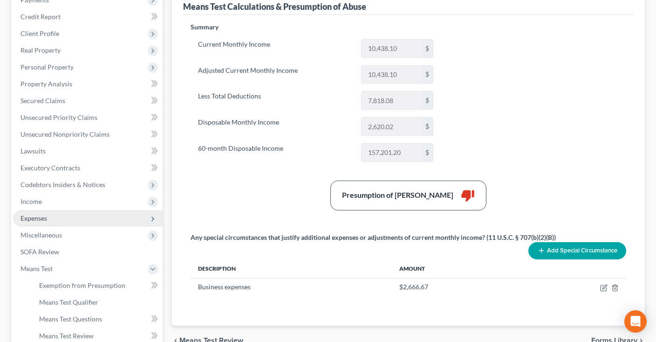
click at [79, 211] on span "Expenses" at bounding box center [88, 218] width 150 height 17
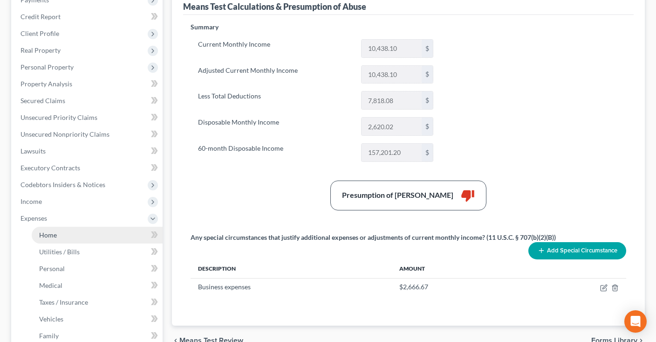
click at [111, 229] on link "Home" at bounding box center [97, 234] width 131 height 17
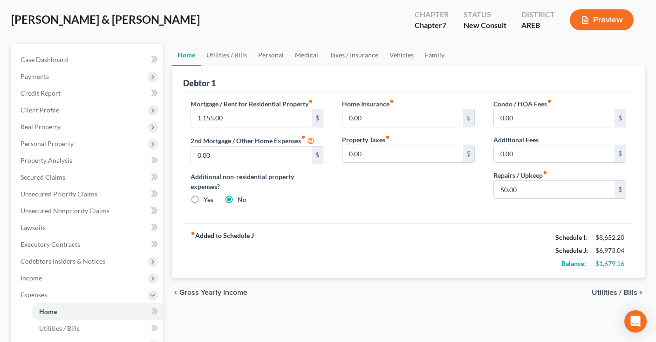
scroll to position [49, 0]
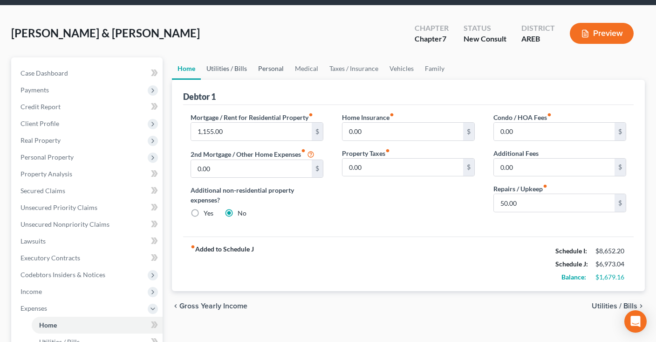
click at [236, 74] on link "Utilities / Bills" at bounding box center [227, 68] width 52 height 22
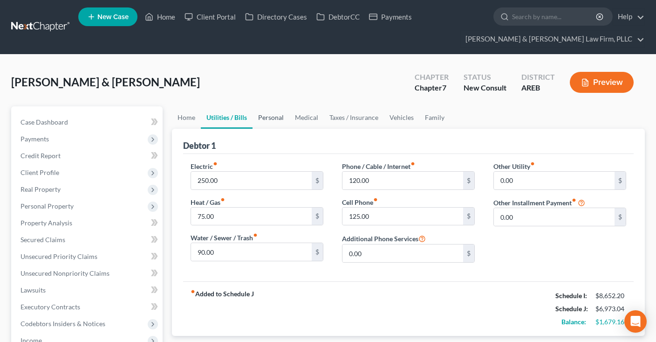
click at [274, 116] on link "Personal" at bounding box center [271, 117] width 37 height 22
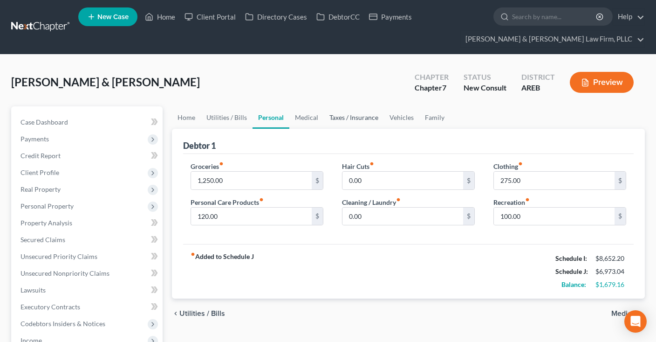
click at [328, 124] on link "Taxes / Insurance" at bounding box center [354, 117] width 60 height 22
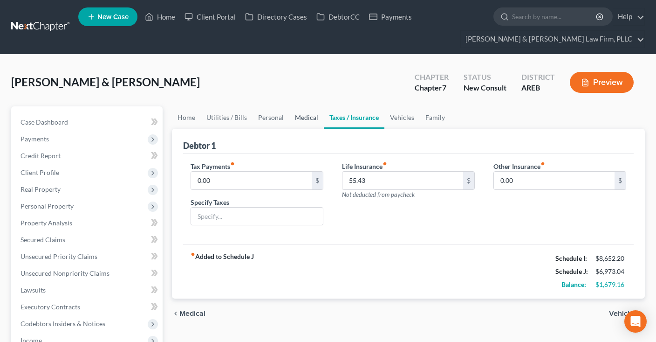
click at [300, 123] on link "Medical" at bounding box center [306, 117] width 34 height 22
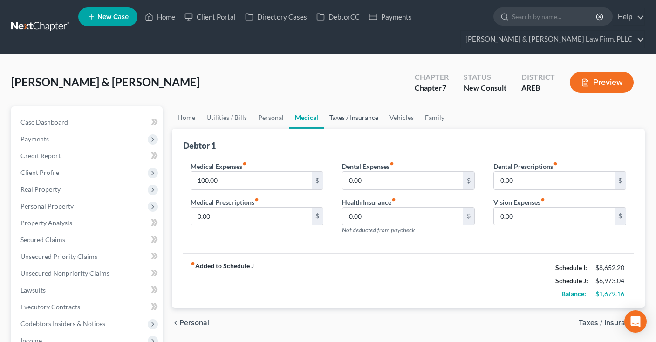
click at [330, 123] on link "Taxes / Insurance" at bounding box center [354, 117] width 60 height 22
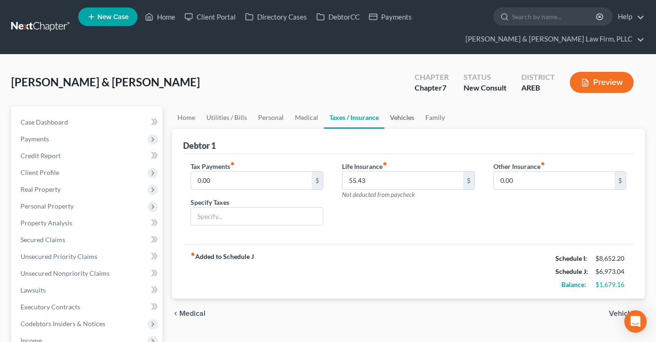
click at [392, 123] on link "Vehicles" at bounding box center [401, 117] width 35 height 22
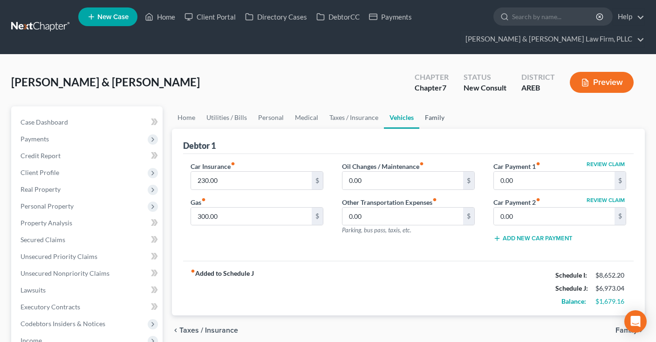
click at [431, 120] on link "Family" at bounding box center [434, 117] width 31 height 22
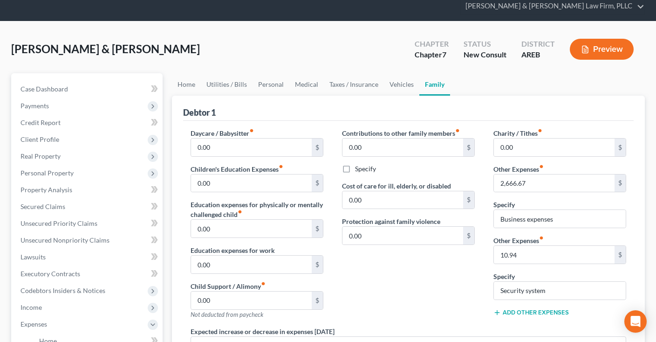
scroll to position [49, 0]
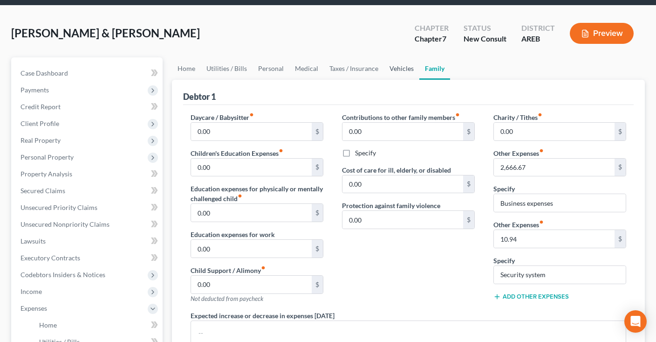
click at [394, 72] on link "Vehicles" at bounding box center [401, 68] width 35 height 22
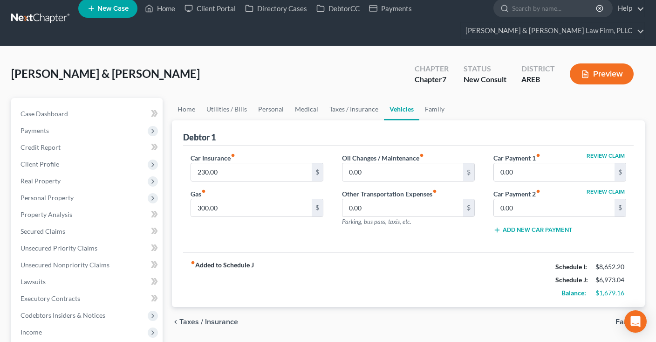
click at [364, 72] on div "[PERSON_NAME] & [PERSON_NAME] Upgraded Chapter Chapter 7 Status New Consult Dis…" at bounding box center [328, 77] width 634 height 41
drag, startPoint x: 336, startPoint y: 105, endPoint x: 325, endPoint y: 109, distance: 12.2
click at [336, 106] on link "Taxes / Insurance" at bounding box center [354, 109] width 60 height 22
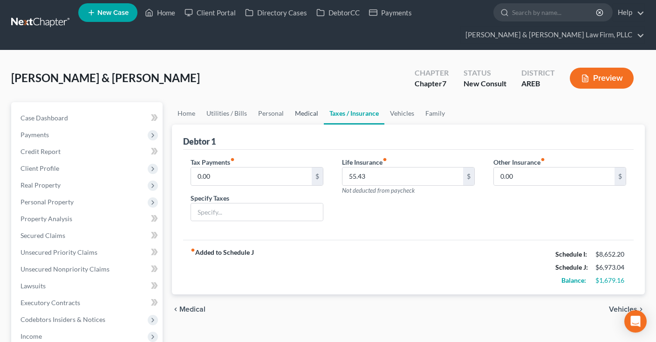
click at [306, 112] on link "Medical" at bounding box center [306, 113] width 34 height 22
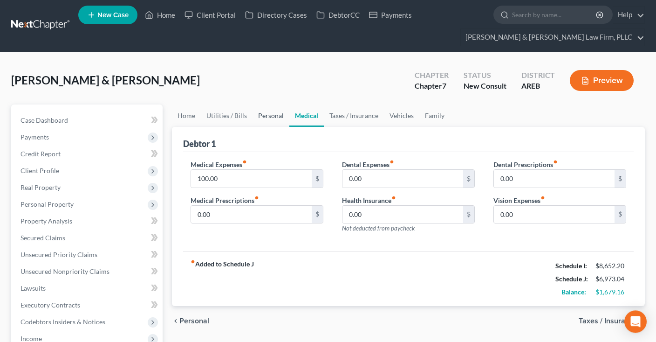
click at [274, 122] on link "Personal" at bounding box center [271, 115] width 37 height 22
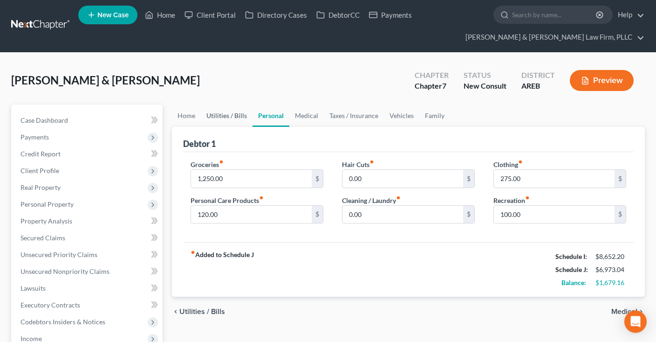
scroll to position [1, 0]
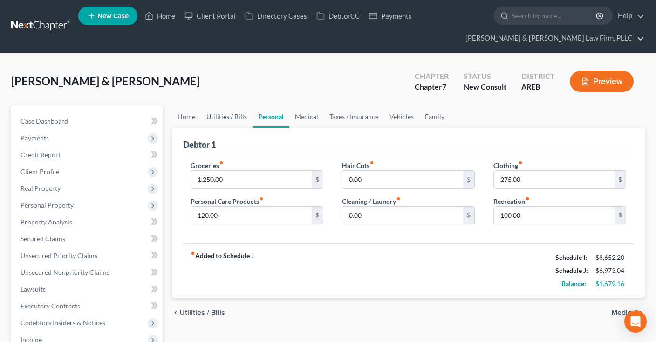
click at [237, 119] on link "Utilities / Bills" at bounding box center [227, 116] width 52 height 22
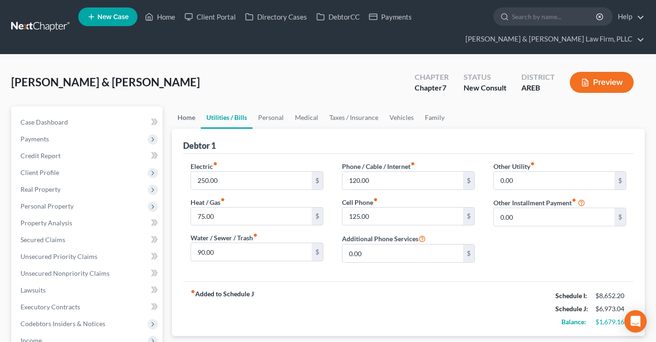
click at [193, 122] on link "Home" at bounding box center [186, 117] width 29 height 22
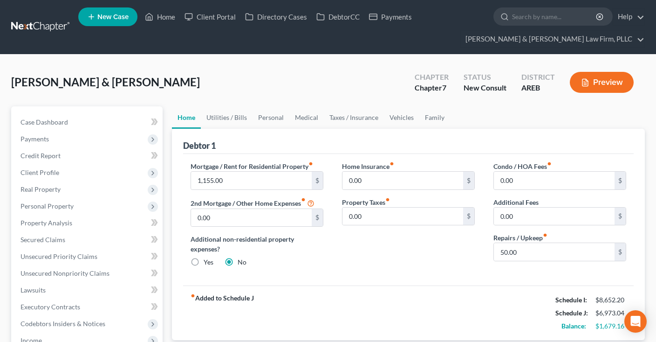
click at [199, 104] on div "[PERSON_NAME] & [PERSON_NAME] Upgraded Chapter Chapter 7 Status New Consult Dis…" at bounding box center [328, 86] width 634 height 41
click at [307, 85] on div "[PERSON_NAME] & [PERSON_NAME] Upgraded Chapter Chapter 7 Status New Consult Dis…" at bounding box center [328, 86] width 634 height 41
click at [359, 89] on div "[PERSON_NAME] & [PERSON_NAME] Upgraded Chapter Chapter 7 Status New Consult Dis…" at bounding box center [328, 86] width 634 height 41
click at [121, 219] on link "Property Analysis" at bounding box center [88, 222] width 150 height 17
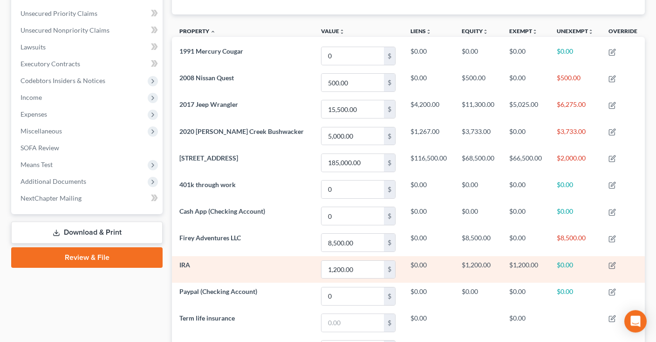
scroll to position [246, 0]
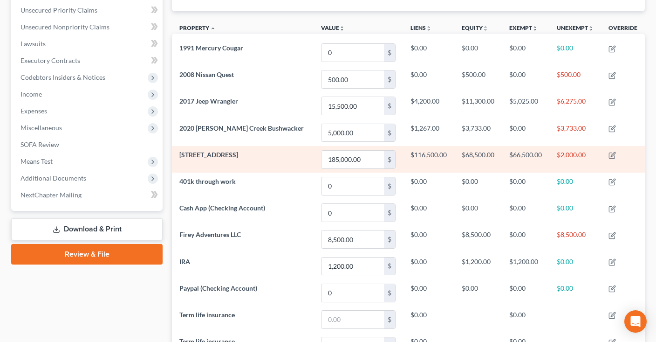
click at [575, 156] on td "$2,000.00" at bounding box center [575, 159] width 52 height 27
drag, startPoint x: 555, startPoint y: 154, endPoint x: 587, endPoint y: 156, distance: 32.7
click at [587, 156] on td "$2,000.00" at bounding box center [575, 159] width 52 height 27
click at [587, 158] on td "$2,000.00" at bounding box center [575, 159] width 52 height 27
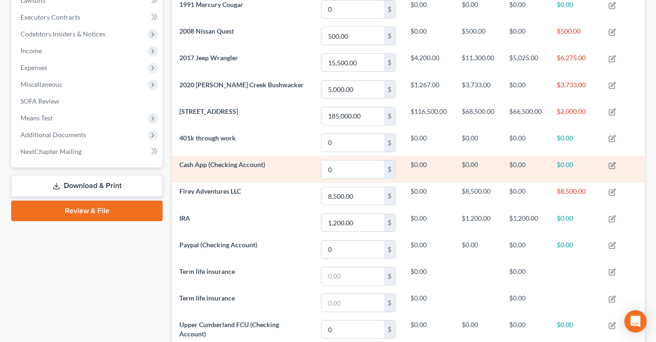
scroll to position [143, 0]
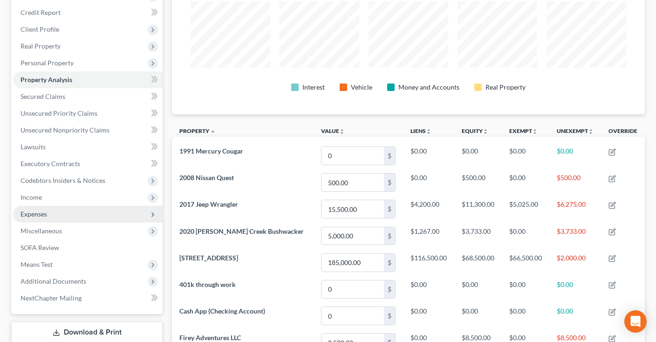
click at [73, 210] on span "Expenses" at bounding box center [88, 214] width 150 height 17
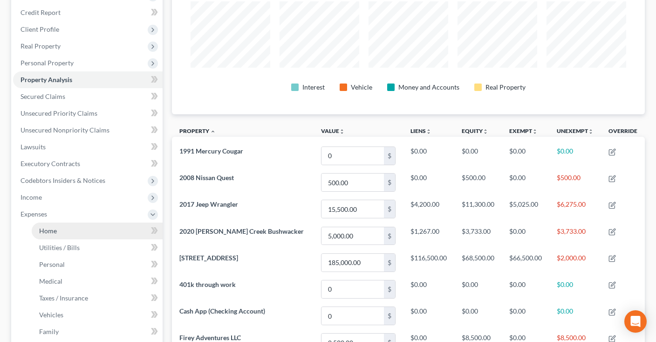
click at [94, 227] on link "Home" at bounding box center [97, 230] width 131 height 17
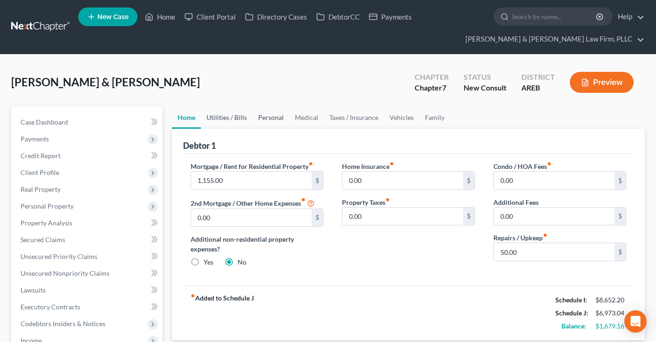
drag, startPoint x: 220, startPoint y: 120, endPoint x: 276, endPoint y: 120, distance: 55.9
click at [220, 120] on link "Utilities / Bills" at bounding box center [227, 117] width 52 height 22
click at [276, 120] on link "Personal" at bounding box center [271, 117] width 37 height 22
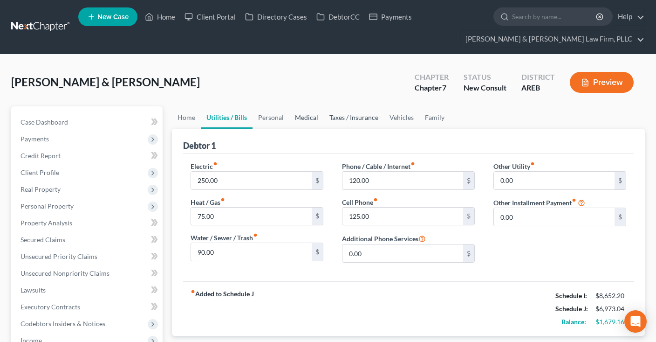
click at [302, 120] on link "Medical" at bounding box center [306, 117] width 34 height 22
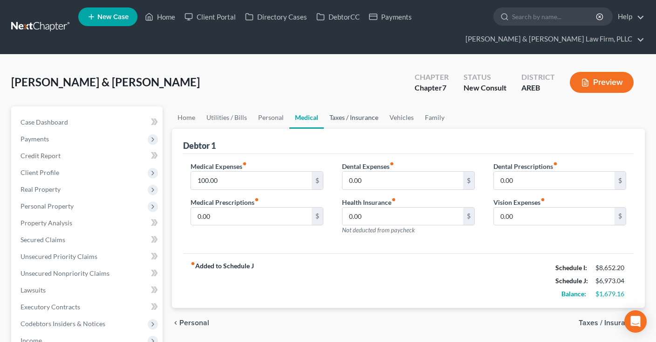
click at [362, 122] on link "Taxes / Insurance" at bounding box center [354, 117] width 60 height 22
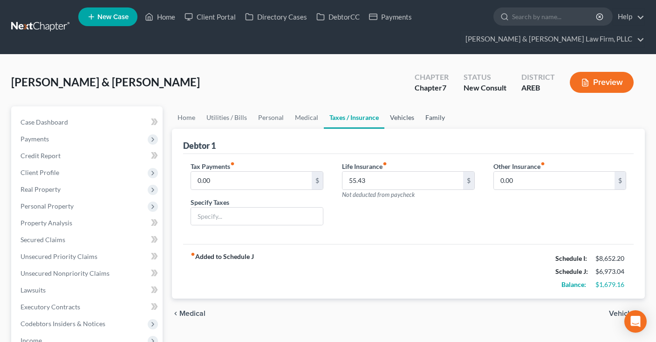
drag, startPoint x: 411, startPoint y: 121, endPoint x: 437, endPoint y: 122, distance: 26.6
click at [412, 120] on link "Vehicles" at bounding box center [401, 117] width 35 height 22
click at [437, 122] on link "Family" at bounding box center [435, 117] width 31 height 22
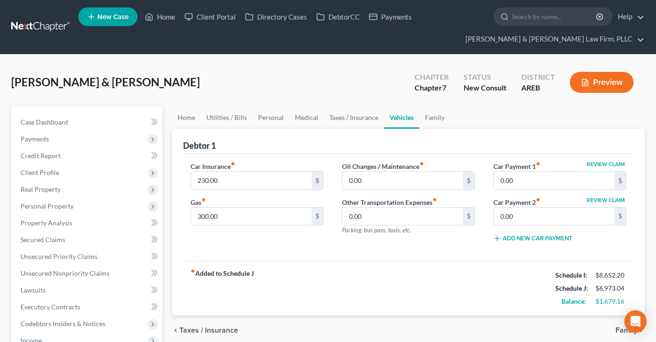
click at [400, 123] on link "Vehicles" at bounding box center [401, 117] width 35 height 22
click at [356, 122] on link "Taxes / Insurance" at bounding box center [354, 117] width 60 height 22
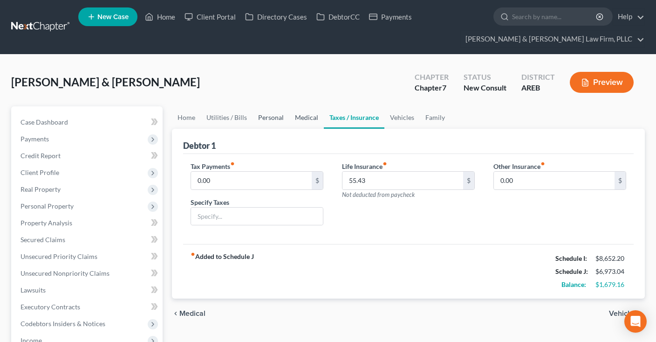
drag, startPoint x: 315, startPoint y: 119, endPoint x: 273, endPoint y: 120, distance: 42.9
click at [314, 119] on link "Medical" at bounding box center [306, 117] width 34 height 22
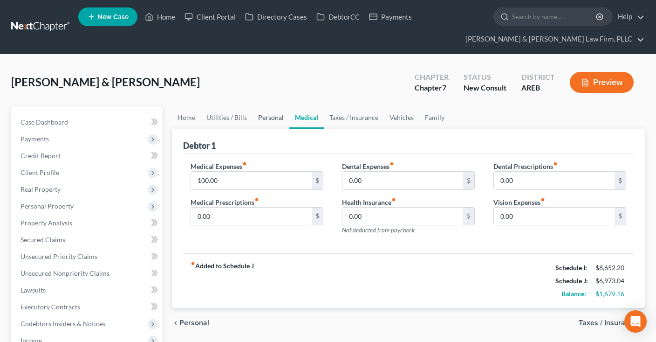
click at [262, 120] on link "Personal" at bounding box center [271, 117] width 37 height 22
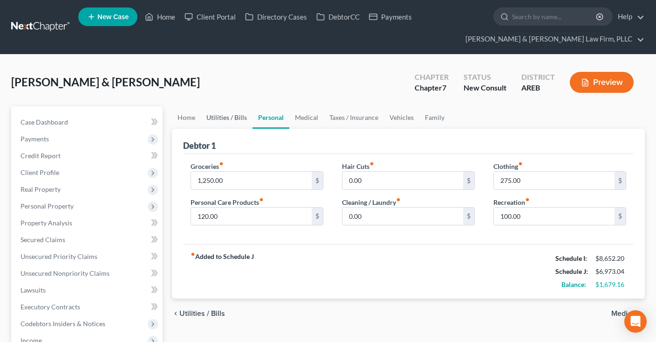
click at [230, 121] on link "Utilities / Bills" at bounding box center [227, 117] width 52 height 22
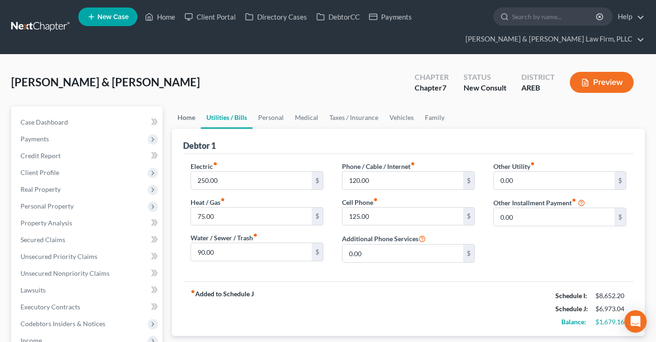
click at [192, 123] on link "Home" at bounding box center [186, 117] width 29 height 22
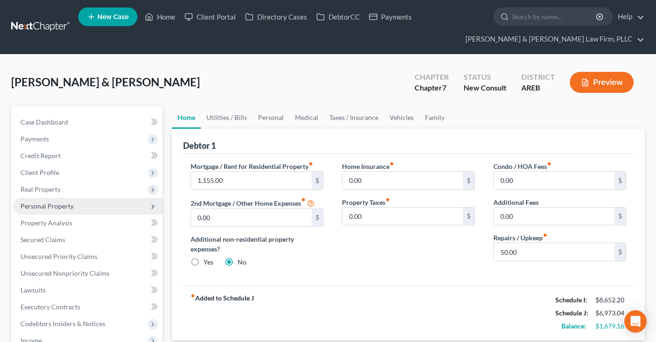
click at [80, 205] on span "Personal Property" at bounding box center [88, 206] width 150 height 17
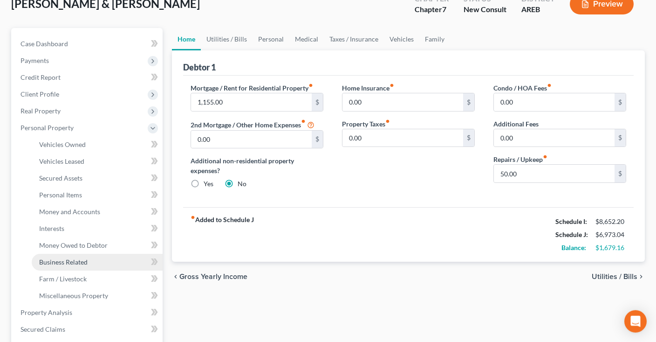
scroll to position [98, 0]
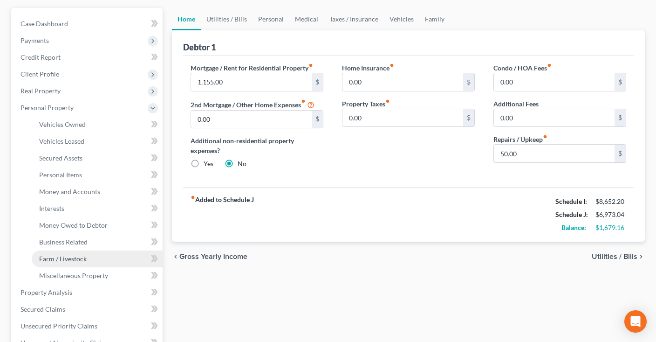
click at [92, 261] on link "Farm / Livestock" at bounding box center [97, 258] width 131 height 17
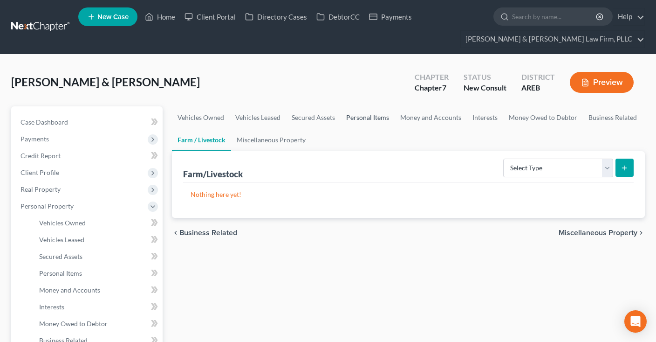
click at [360, 112] on link "Personal Items" at bounding box center [368, 117] width 54 height 22
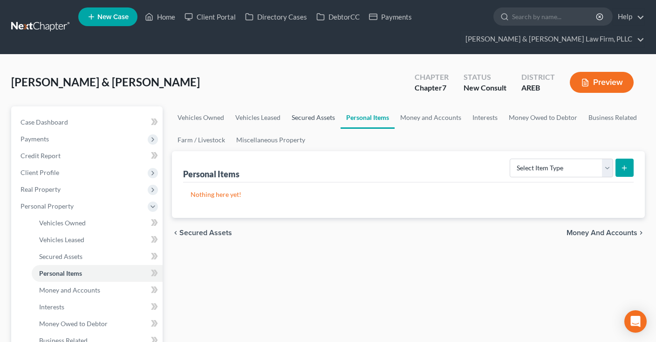
click at [315, 122] on link "Secured Assets" at bounding box center [313, 117] width 55 height 22
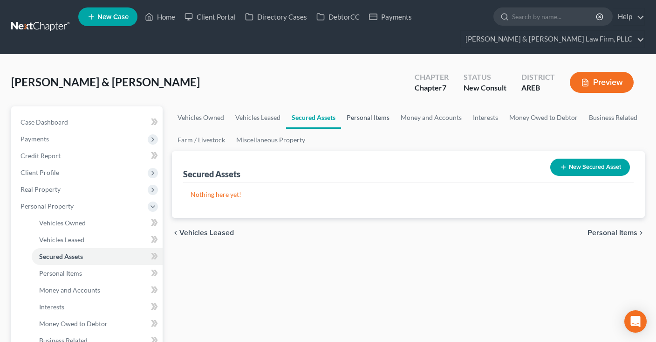
click at [376, 119] on link "Personal Items" at bounding box center [368, 117] width 54 height 22
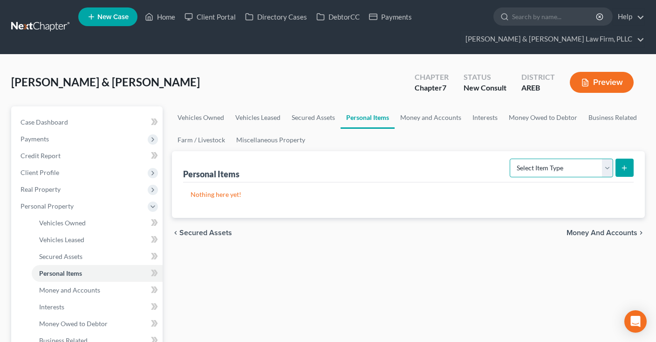
select select "pets"
click option "Pet(s)" at bounding box center [0, 0] width 0 height 0
drag, startPoint x: 468, startPoint y: 259, endPoint x: 575, endPoint y: 203, distance: 119.9
click at [364, 93] on div "[PERSON_NAME] & [PERSON_NAME] Upgraded Chapter Chapter 7 Status New Consult Dis…" at bounding box center [328, 86] width 634 height 41
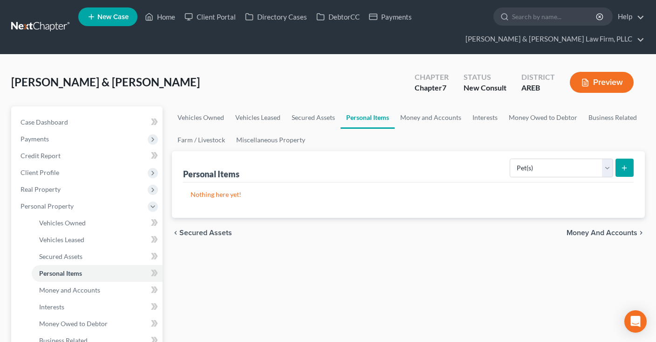
click at [630, 169] on button "submit" at bounding box center [625, 167] width 18 height 18
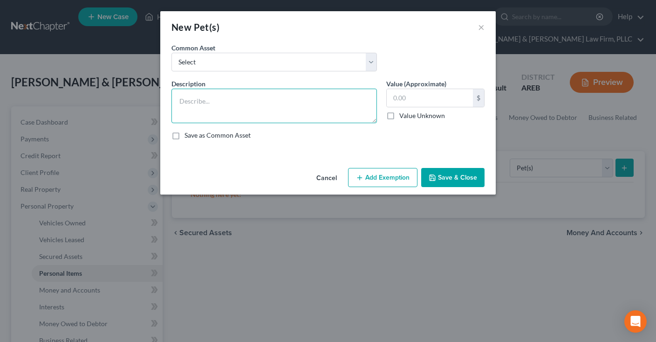
click at [268, 104] on textarea at bounding box center [274, 106] width 206 height 34
type textarea "1 horse"
type input "0"
drag, startPoint x: 453, startPoint y: 177, endPoint x: 428, endPoint y: 216, distance: 46.3
click at [453, 178] on button "Save & Close" at bounding box center [452, 178] width 63 height 20
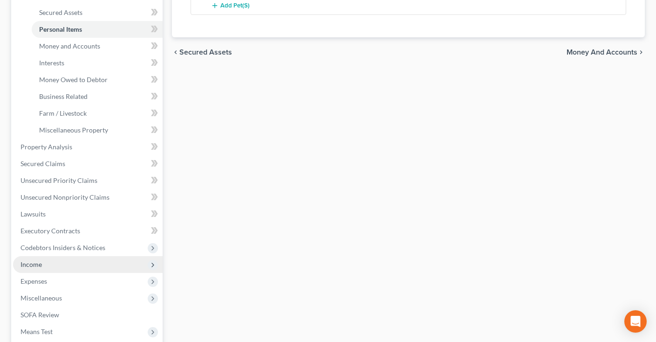
scroll to position [246, 0]
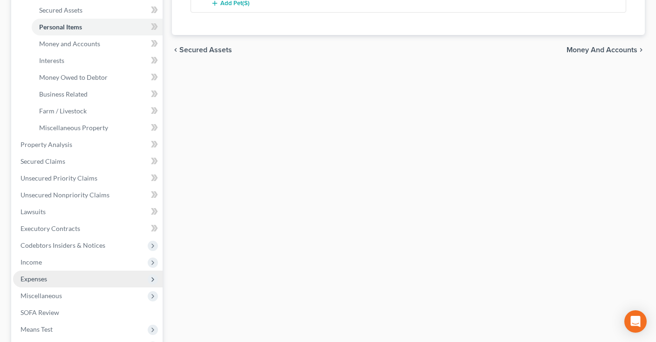
click at [88, 278] on span "Expenses" at bounding box center [88, 278] width 150 height 17
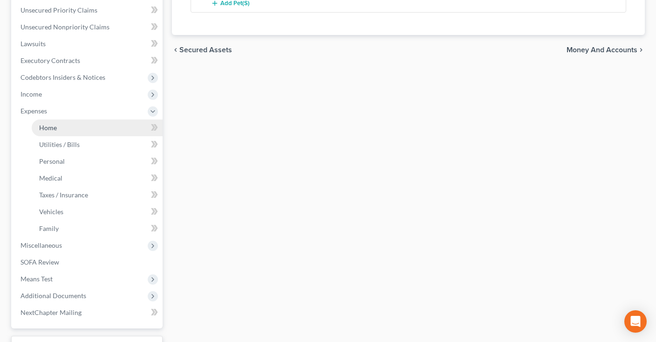
click at [105, 130] on link "Home" at bounding box center [97, 127] width 131 height 17
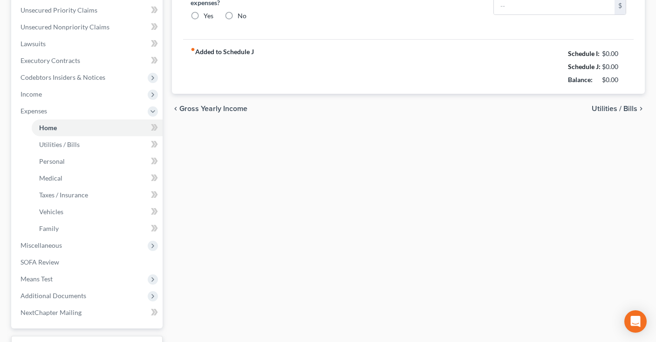
type input "1,155.00"
type input "0.00"
radio input "true"
type input "0.00"
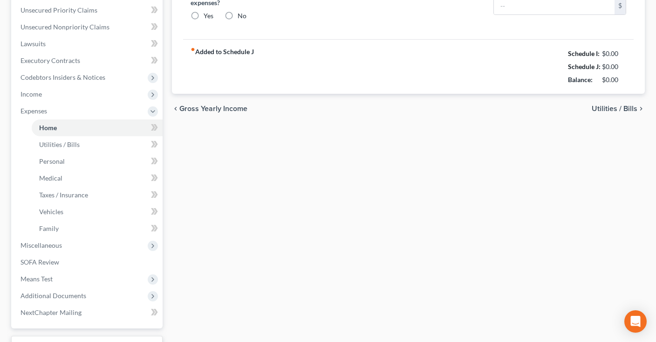
type input "0.00"
type input "50.00"
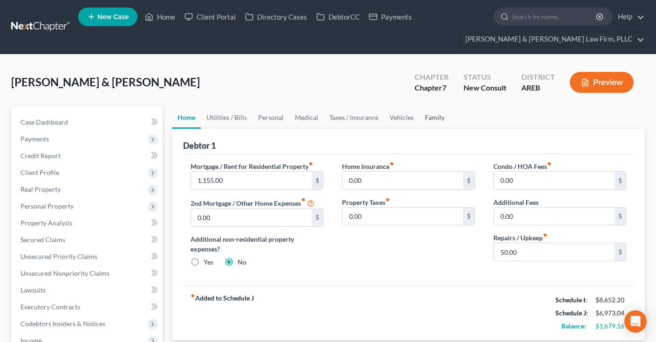
click at [424, 115] on link "Family" at bounding box center [434, 117] width 31 height 22
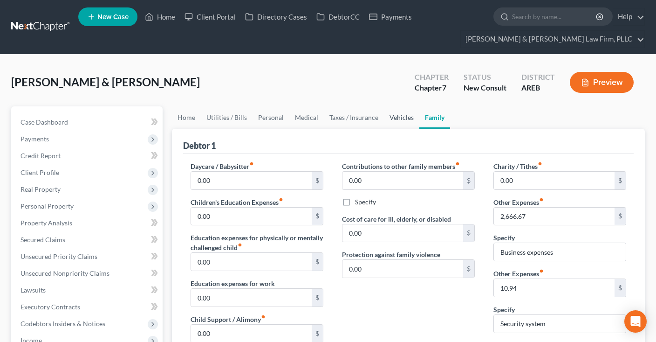
click at [394, 125] on link "Vehicles" at bounding box center [401, 117] width 35 height 22
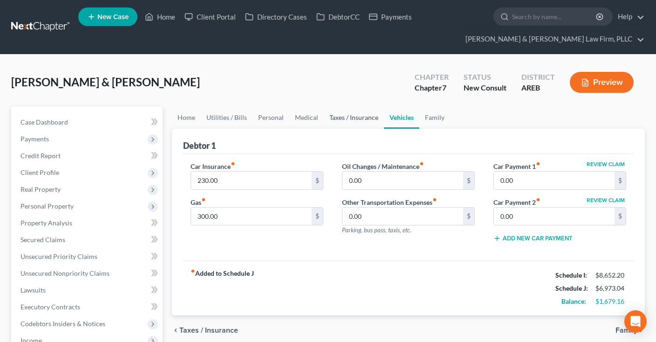
click at [362, 123] on link "Taxes / Insurance" at bounding box center [354, 117] width 60 height 22
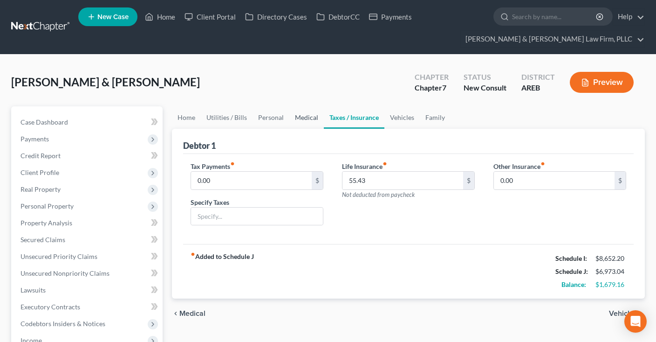
click at [308, 114] on link "Medical" at bounding box center [306, 117] width 34 height 22
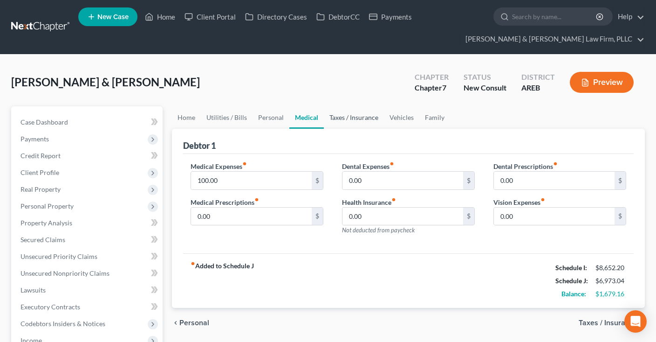
click at [331, 120] on link "Taxes / Insurance" at bounding box center [354, 117] width 60 height 22
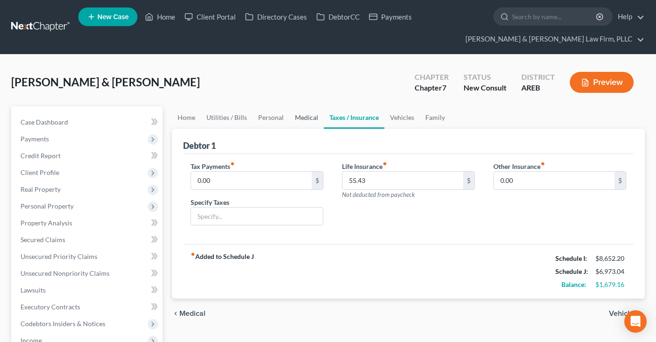
click at [315, 121] on link "Medical" at bounding box center [306, 117] width 34 height 22
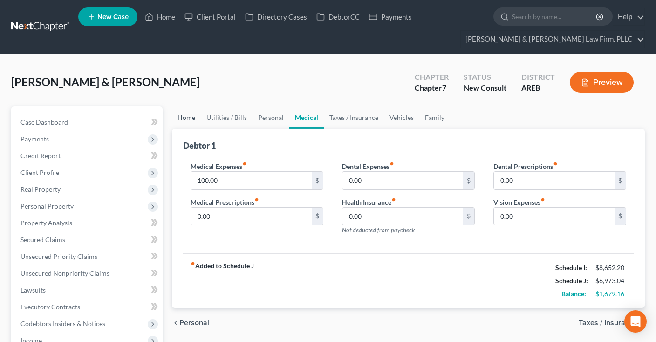
click at [185, 116] on link "Home" at bounding box center [186, 117] width 29 height 22
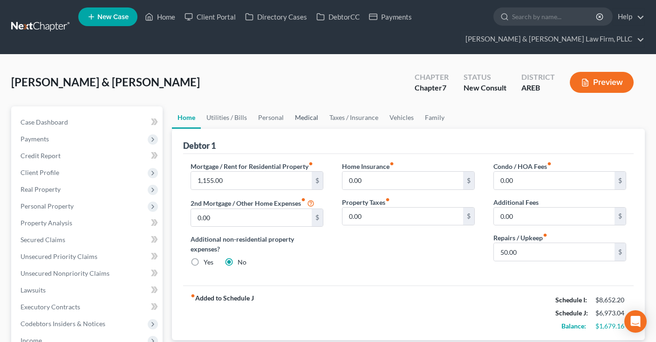
click at [307, 123] on link "Medical" at bounding box center [306, 117] width 34 height 22
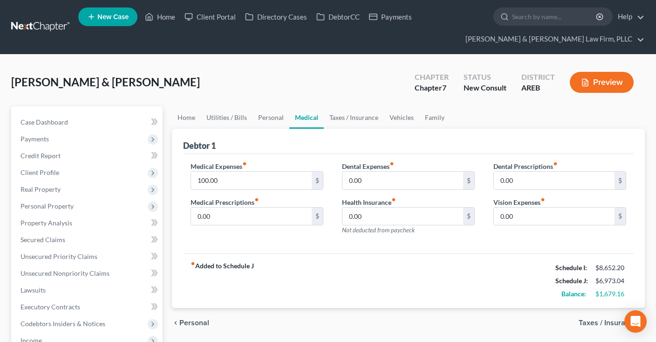
click at [336, 91] on div "[PERSON_NAME] & [PERSON_NAME] Upgraded Chapter Chapter 7 Status New Consult Dis…" at bounding box center [328, 86] width 634 height 41
click at [88, 116] on link "Case Dashboard" at bounding box center [88, 122] width 150 height 17
select select "2"
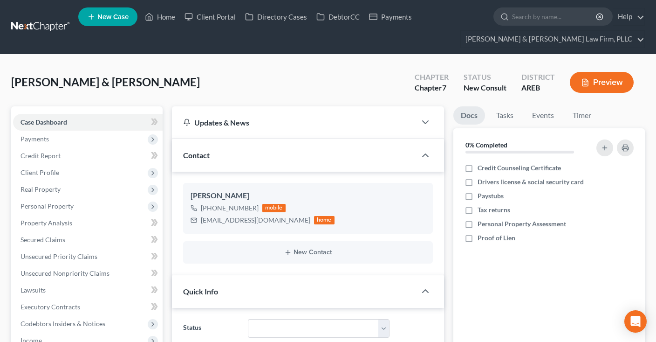
click at [246, 92] on div "[PERSON_NAME] & [PERSON_NAME] Upgraded Chapter Chapter 7 Status New Consult Dis…" at bounding box center [328, 86] width 634 height 41
click at [243, 83] on div "[PERSON_NAME] & [PERSON_NAME] Upgraded Chapter Chapter 7 Status New Consult Dis…" at bounding box center [328, 86] width 634 height 41
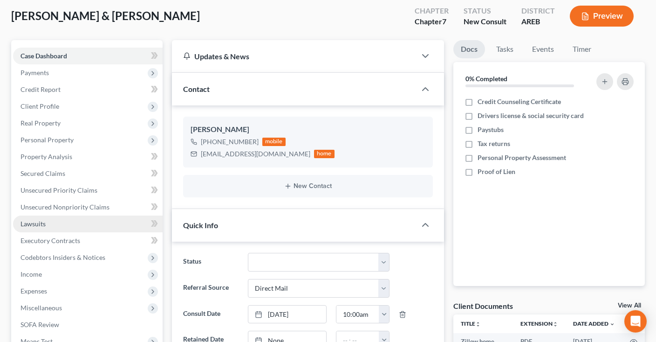
scroll to position [49, 0]
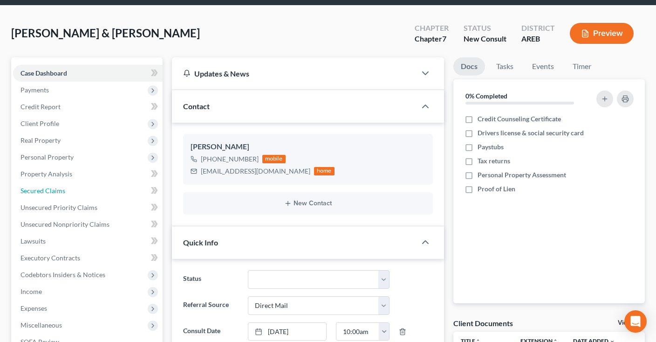
click at [88, 186] on link "Secured Claims" at bounding box center [88, 190] width 150 height 17
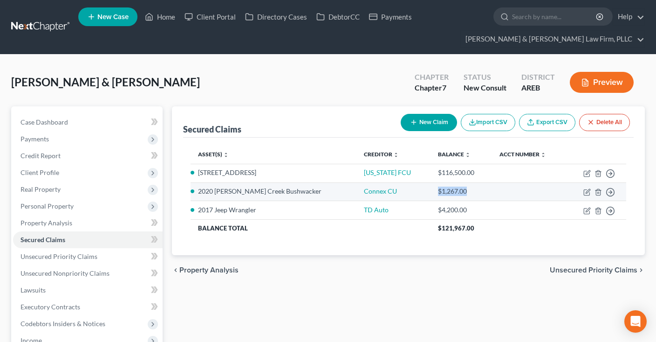
drag, startPoint x: 423, startPoint y: 194, endPoint x: 459, endPoint y: 197, distance: 36.9
click at [459, 197] on td "$1,267.00" at bounding box center [462, 191] width 62 height 19
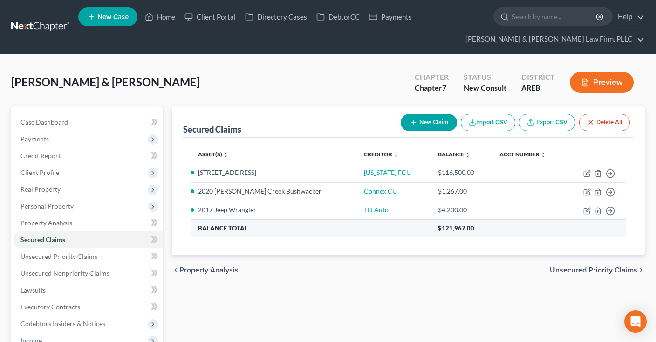
click at [438, 224] on span "$121,967.00" at bounding box center [456, 227] width 36 height 7
drag, startPoint x: 425, startPoint y: 207, endPoint x: 430, endPoint y: 257, distance: 50.1
click at [453, 211] on div "$4,200.00" at bounding box center [461, 209] width 47 height 9
drag, startPoint x: 421, startPoint y: 272, endPoint x: 197, endPoint y: 262, distance: 224.3
click at [420, 272] on div "chevron_left Property Analysis Unsecured Priority Claims chevron_right" at bounding box center [408, 270] width 473 height 30
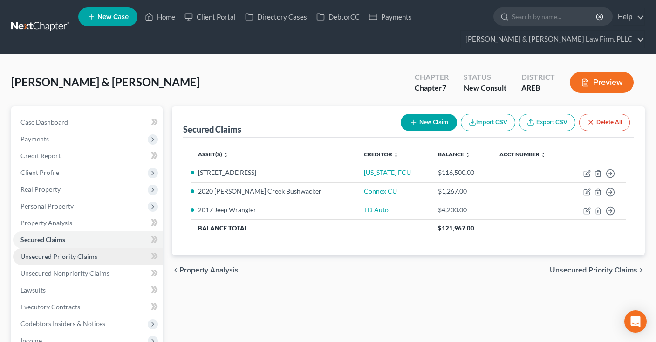
click at [101, 256] on link "Unsecured Priority Claims" at bounding box center [88, 256] width 150 height 17
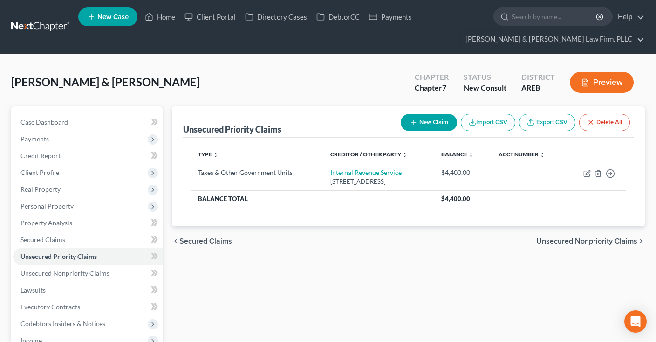
click at [341, 267] on div "Unsecured Priority Claims New Claim Import CSV Export CSV Delete All Type expan…" at bounding box center [408, 308] width 482 height 404
click at [95, 117] on link "Case Dashboard" at bounding box center [88, 122] width 150 height 17
click at [201, 83] on div "[PERSON_NAME] & [PERSON_NAME] Upgraded Chapter Chapter 7 Status New Consult Dis…" at bounding box center [328, 86] width 634 height 41
select select "2"
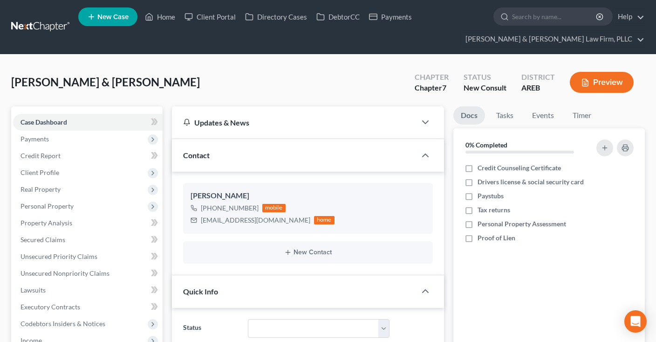
click at [263, 96] on div "[PERSON_NAME] & [PERSON_NAME] Upgraded Chapter Chapter 7 Status New Consult Dis…" at bounding box center [328, 86] width 634 height 41
click at [62, 240] on span "Secured Claims" at bounding box center [43, 239] width 45 height 8
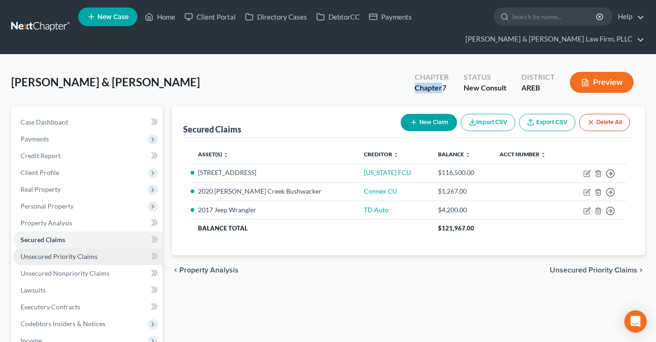
click at [102, 254] on link "Unsecured Priority Claims" at bounding box center [88, 256] width 150 height 17
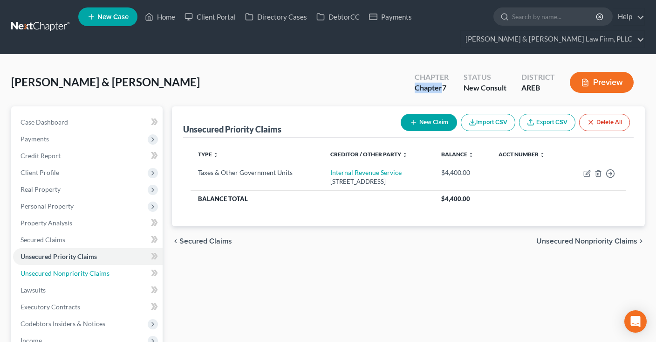
drag, startPoint x: 110, startPoint y: 271, endPoint x: 186, endPoint y: 262, distance: 76.5
click at [110, 270] on link "Unsecured Nonpriority Claims" at bounding box center [88, 273] width 150 height 17
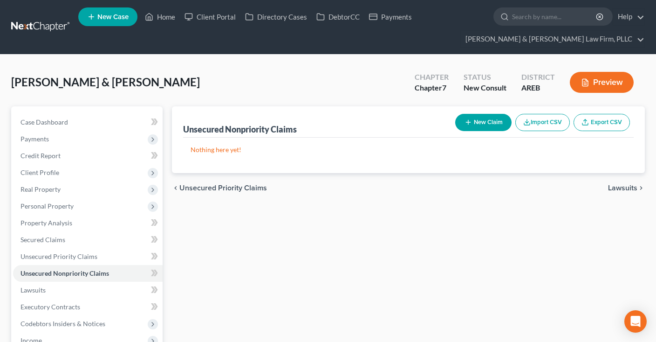
click at [340, 247] on div "Unsecured Nonpriority Claims New Claim Import CSV Export CSV Nothing here yet! …" at bounding box center [408, 308] width 482 height 404
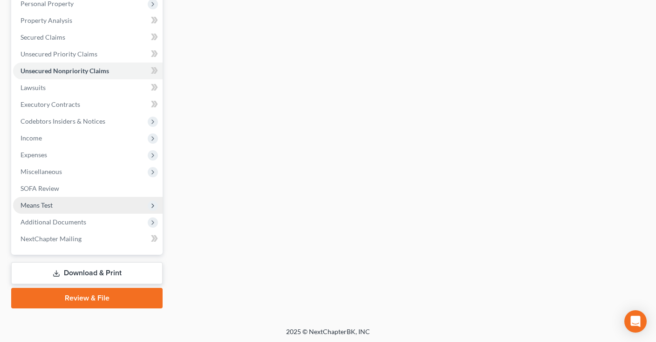
scroll to position [203, 0]
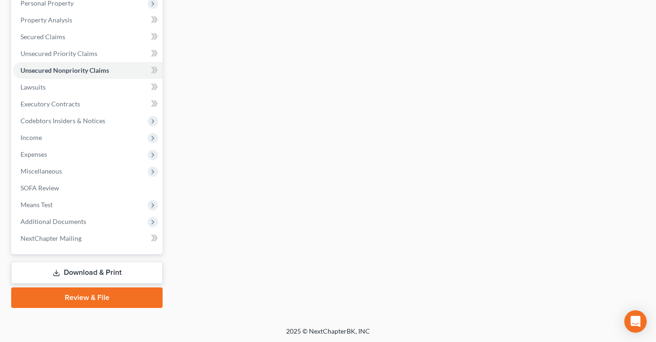
drag, startPoint x: 83, startPoint y: 267, endPoint x: 194, endPoint y: 211, distance: 124.8
click at [86, 267] on link "Download & Print" at bounding box center [86, 272] width 151 height 22
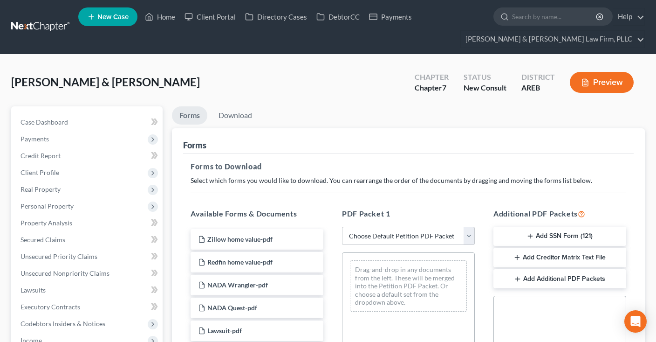
drag, startPoint x: 380, startPoint y: 234, endPoint x: 317, endPoint y: 115, distance: 135.1
click at [320, 125] on ul "Forms Download" at bounding box center [408, 117] width 473 height 22
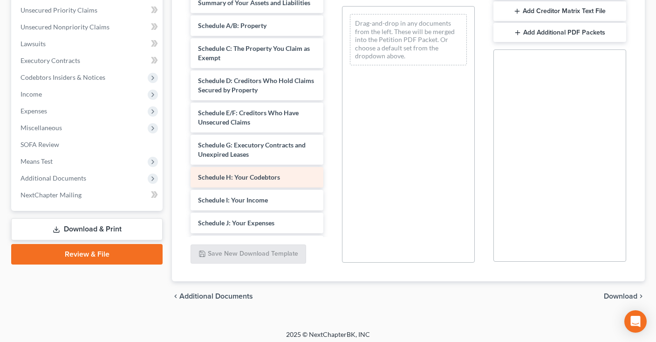
scroll to position [141, 0]
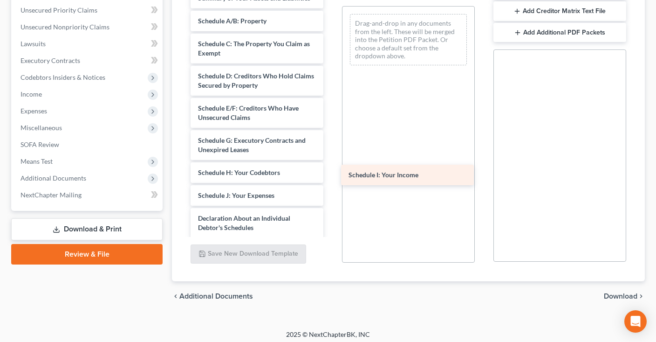
drag, startPoint x: 272, startPoint y: 192, endPoint x: 423, endPoint y: 173, distance: 151.7
click at [331, 173] on div "Schedule I: Your Income Zillow home value-pdf Redfin home value-pdf NADA Wrangl…" at bounding box center [257, 154] width 148 height 625
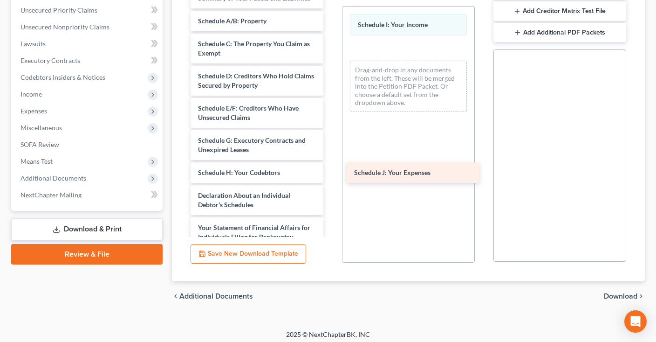
drag, startPoint x: 287, startPoint y: 194, endPoint x: 437, endPoint y: 165, distance: 152.8
click at [331, 167] on div "Schedule J: Your Expenses Zillow home value-pdf Redfin home value-pdf NADA Wran…" at bounding box center [257, 143] width 148 height 603
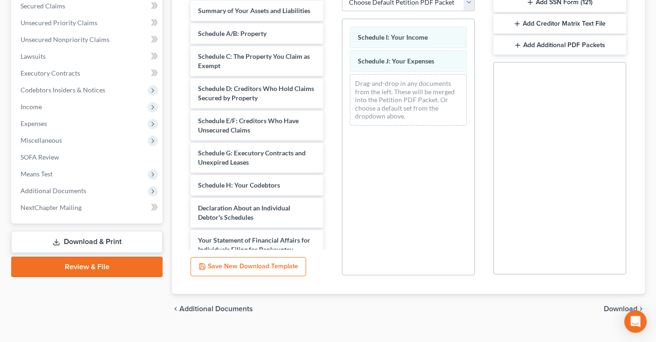
scroll to position [250, 0]
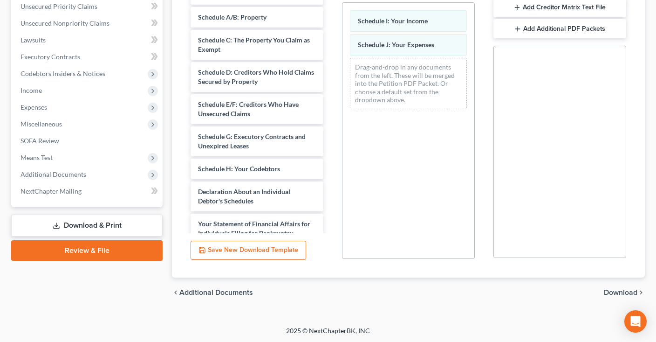
click at [607, 289] on span "Download" at bounding box center [621, 291] width 34 height 7
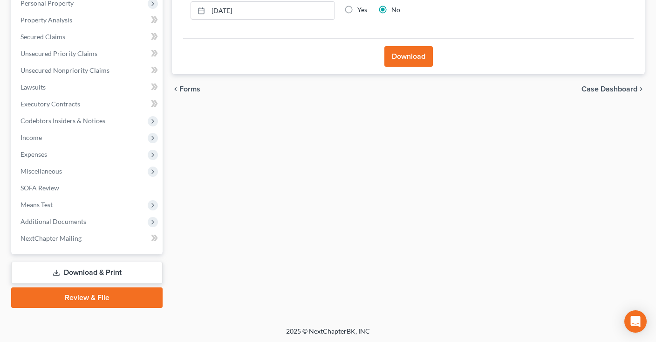
scroll to position [6, 0]
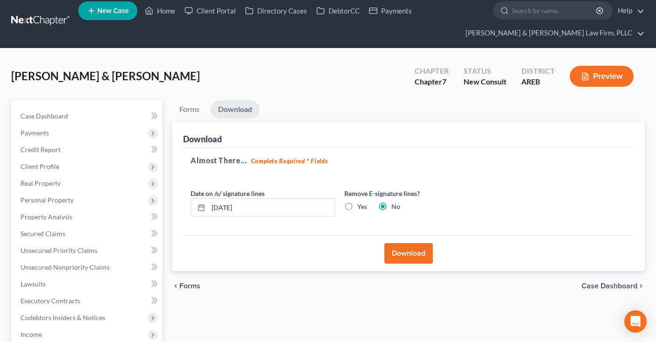
click at [405, 253] on button "Download" at bounding box center [408, 253] width 48 height 21
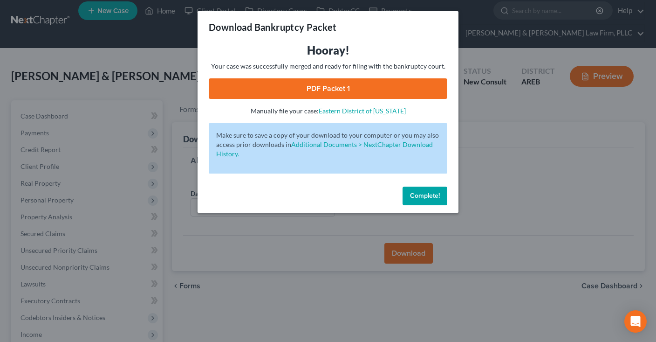
click at [350, 92] on link "PDF Packet 1" at bounding box center [328, 88] width 239 height 21
click at [423, 196] on span "Complete!" at bounding box center [425, 196] width 30 height 8
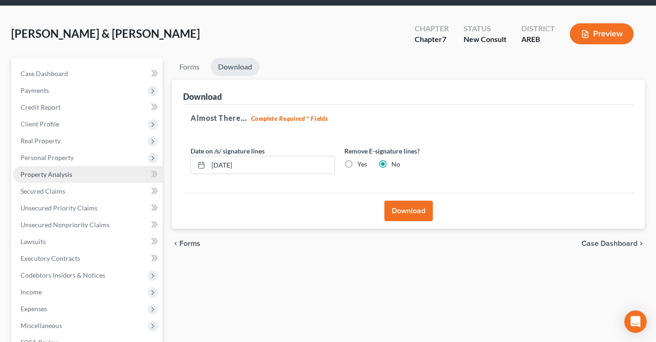
scroll to position [55, 0]
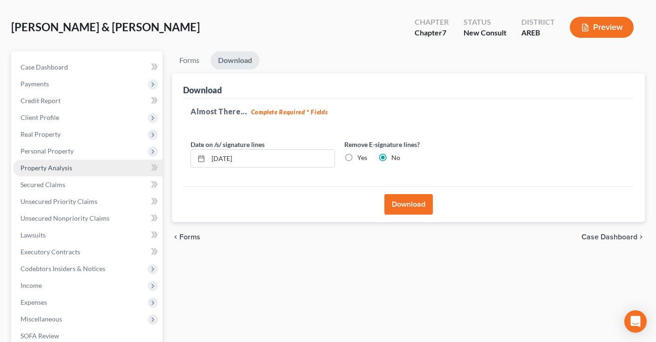
click at [82, 165] on link "Property Analysis" at bounding box center [88, 167] width 150 height 17
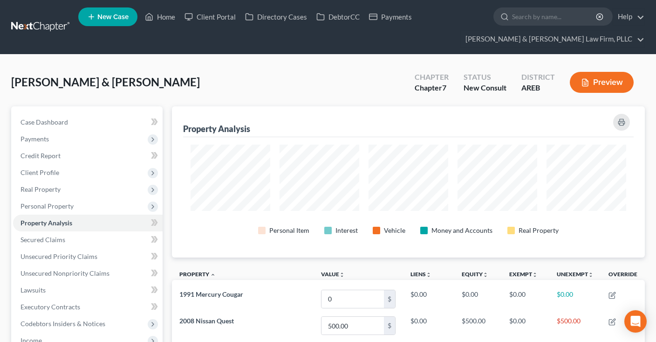
scroll to position [151, 473]
click at [621, 123] on icon "button" at bounding box center [621, 121] width 7 height 7
click at [74, 123] on link "Case Dashboard" at bounding box center [88, 122] width 150 height 17
select select "2"
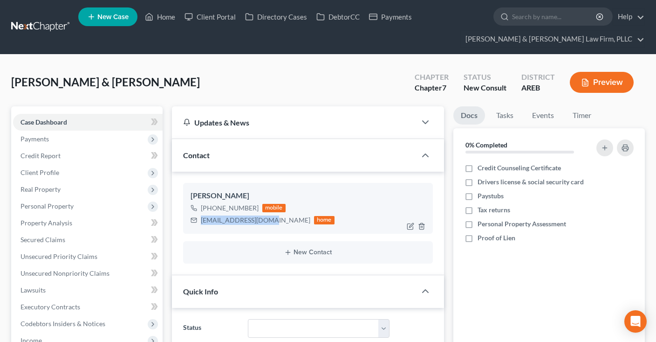
drag, startPoint x: 199, startPoint y: 219, endPoint x: 265, endPoint y: 222, distance: 65.3
click at [265, 222] on div "[EMAIL_ADDRESS][DOMAIN_NAME] home" at bounding box center [263, 220] width 144 height 12
copy div "[EMAIL_ADDRESS][DOMAIN_NAME]"
